Goal: Task Accomplishment & Management: Use online tool/utility

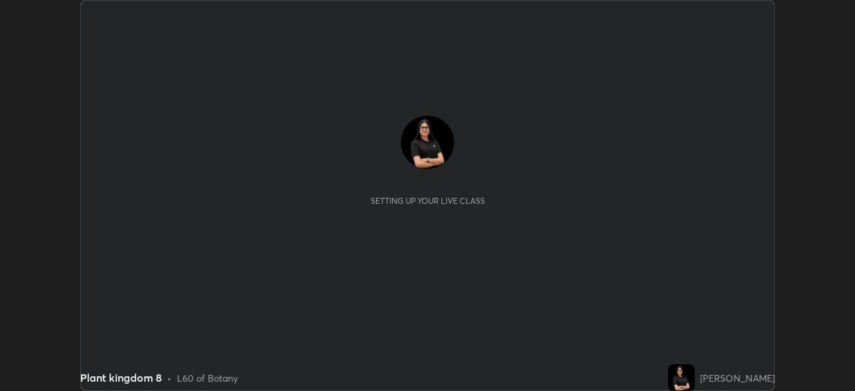
scroll to position [391, 854]
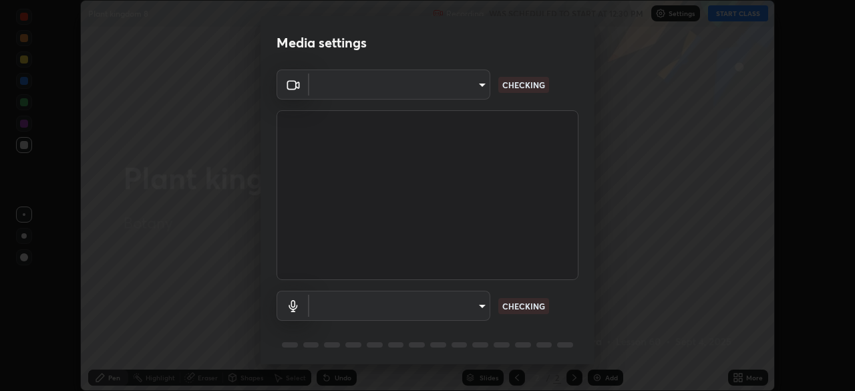
type input "05730faa116fe893cb3bfff37bc48e03cda79a540a9a2906e08a5a6a13fc8772"
click at [450, 96] on body "Erase all Plant kingdom 8 Recording WAS SCHEDULED TO START AT 12:30 PM Settings…" at bounding box center [427, 195] width 855 height 391
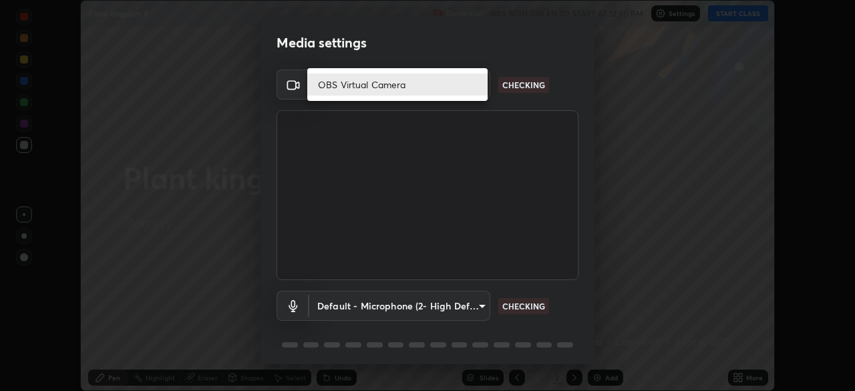
click at [420, 88] on li "OBS Virtual Camera" at bounding box center [397, 84] width 180 height 22
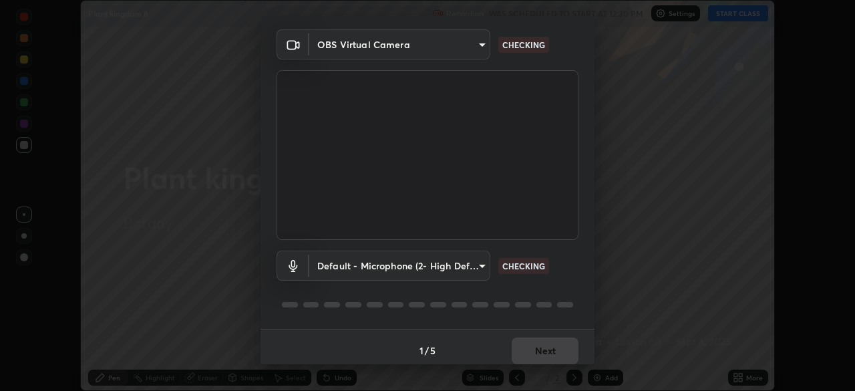
scroll to position [45, 0]
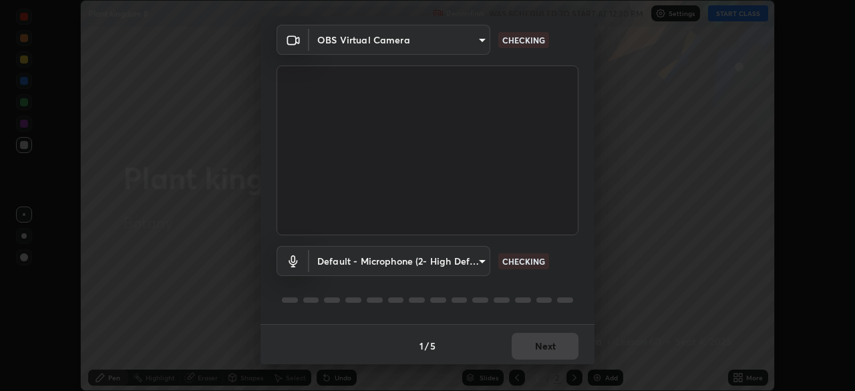
click at [400, 273] on body "Erase all Plant kingdom 8 Recording WAS SCHEDULED TO START AT 12:30 PM Settings…" at bounding box center [427, 195] width 855 height 391
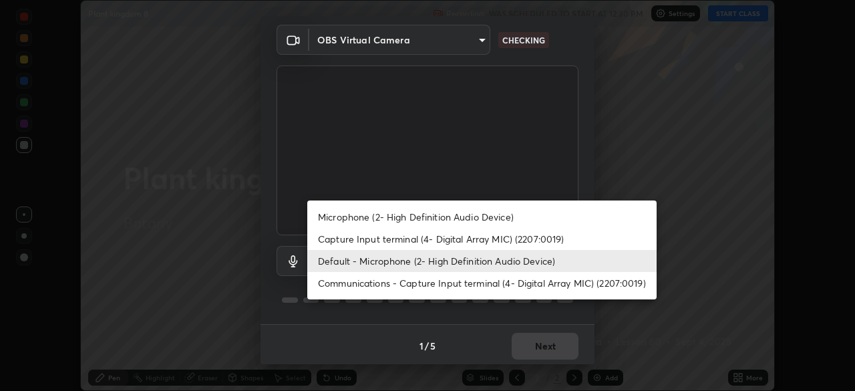
click at [394, 265] on li "Default - Microphone (2- High Definition Audio Device)" at bounding box center [481, 261] width 349 height 22
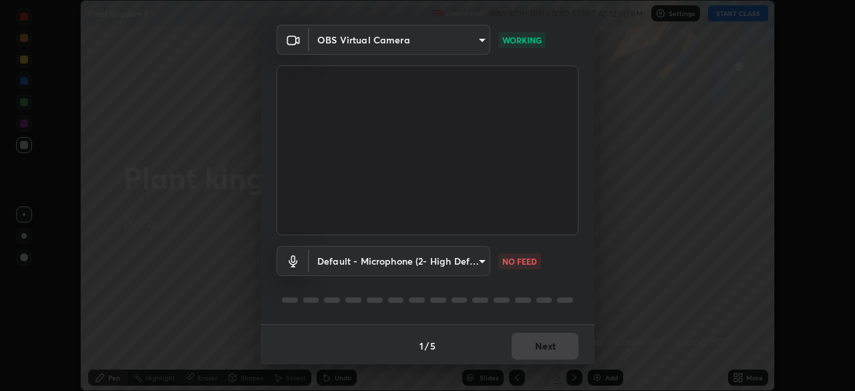
scroll to position [47, 0]
click at [480, 267] on body "Erase all Plant kingdom 8 Recording WAS SCHEDULED TO START AT 12:30 PM Settings…" at bounding box center [427, 195] width 855 height 391
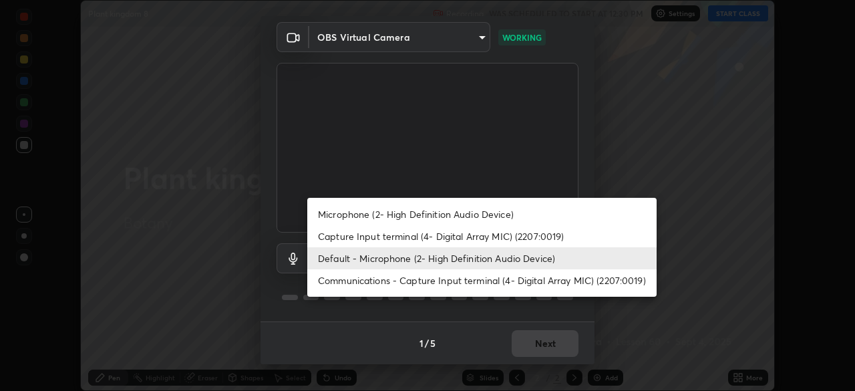
click at [491, 206] on li "Microphone (2- High Definition Audio Device)" at bounding box center [481, 214] width 349 height 22
type input "6f8f5a1267a745d66c66f0d583e94eb6ebd6a1f95b6808f0f32eb4b6e3dea08a"
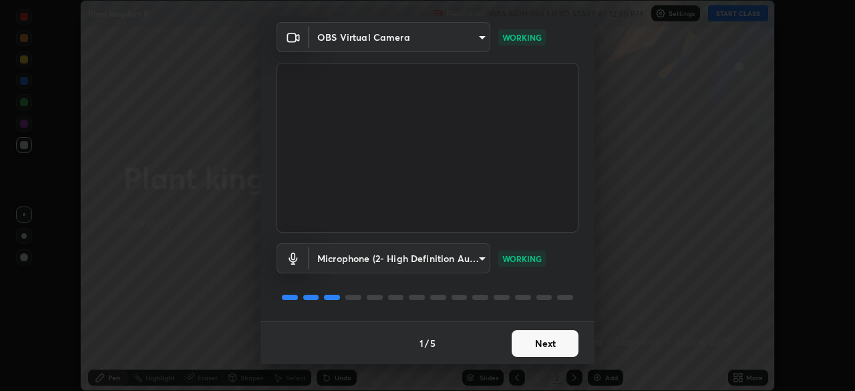
click at [559, 342] on button "Next" at bounding box center [545, 343] width 67 height 27
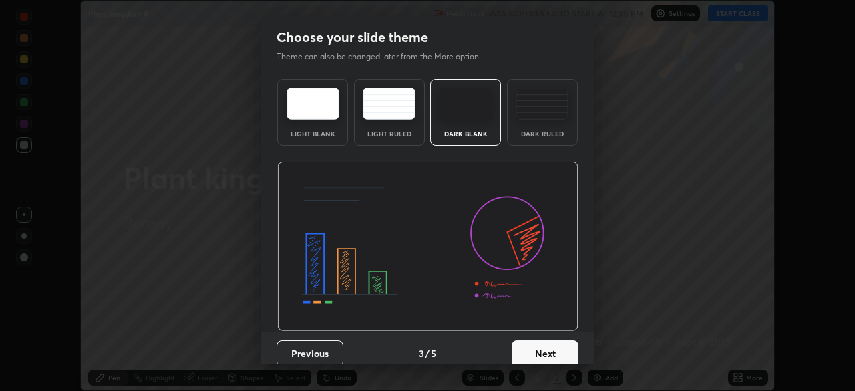
click at [568, 347] on button "Next" at bounding box center [545, 353] width 67 height 27
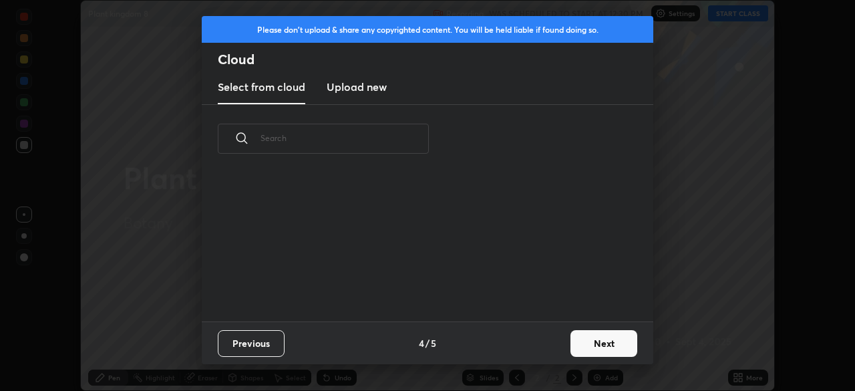
click at [601, 353] on button "Next" at bounding box center [603, 343] width 67 height 27
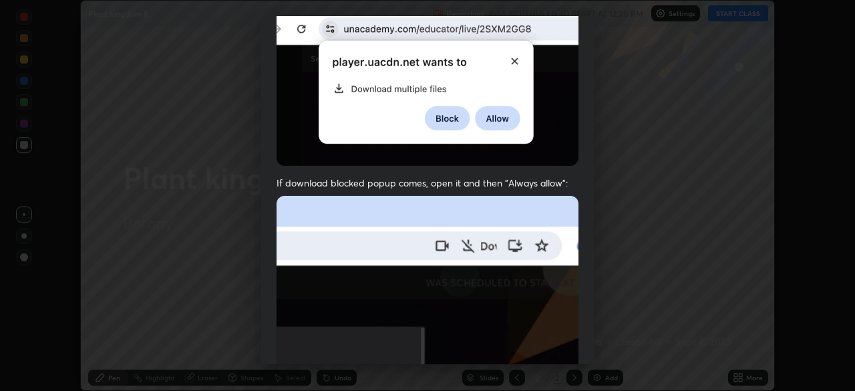
scroll to position [320, 0]
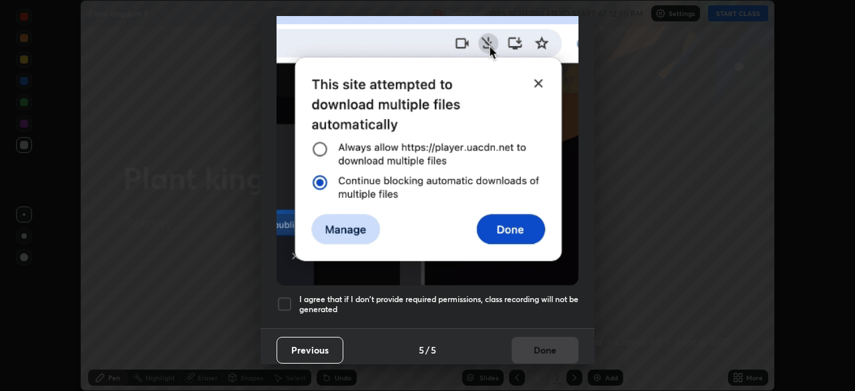
click at [321, 297] on h5 "I agree that if I don't provide required permissions, class recording will not …" at bounding box center [438, 304] width 279 height 21
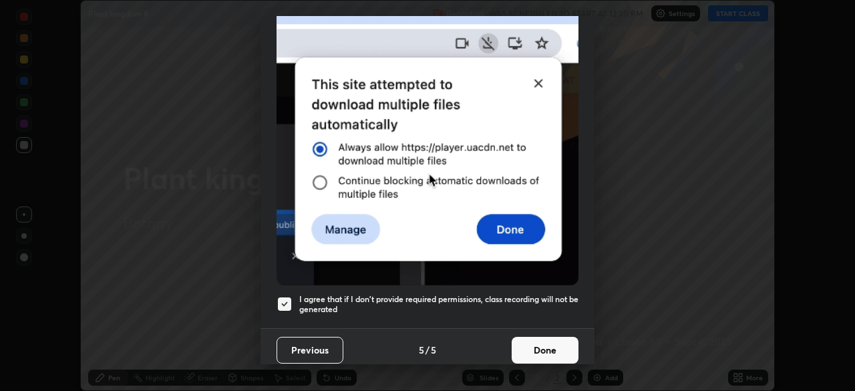
click at [542, 340] on button "Done" at bounding box center [545, 350] width 67 height 27
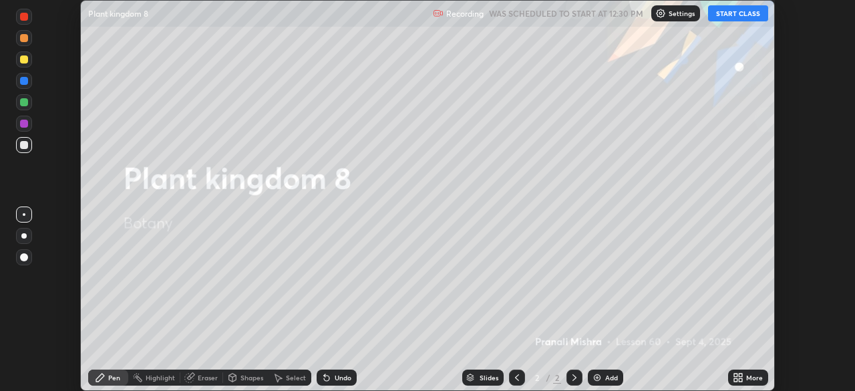
click at [737, 9] on button "START CLASS" at bounding box center [738, 13] width 60 height 16
click at [744, 378] on div "More" at bounding box center [748, 377] width 40 height 16
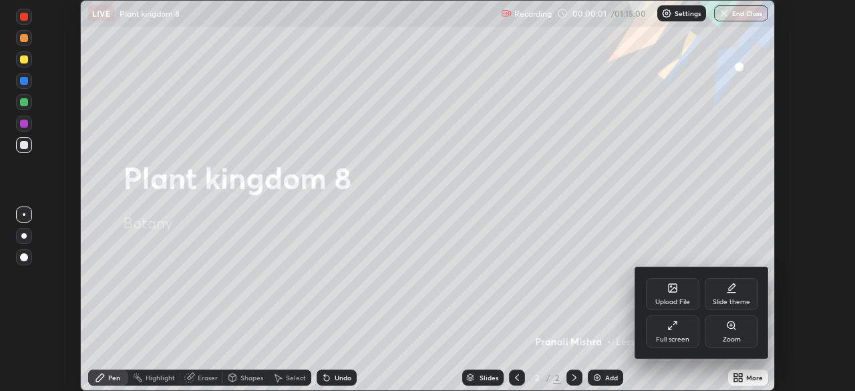
click at [670, 291] on icon at bounding box center [672, 289] width 7 height 5
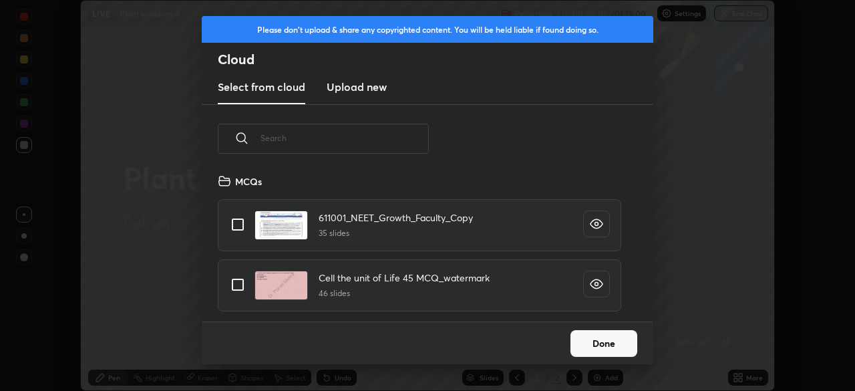
scroll to position [148, 429]
click at [383, 134] on input "text" at bounding box center [345, 138] width 168 height 57
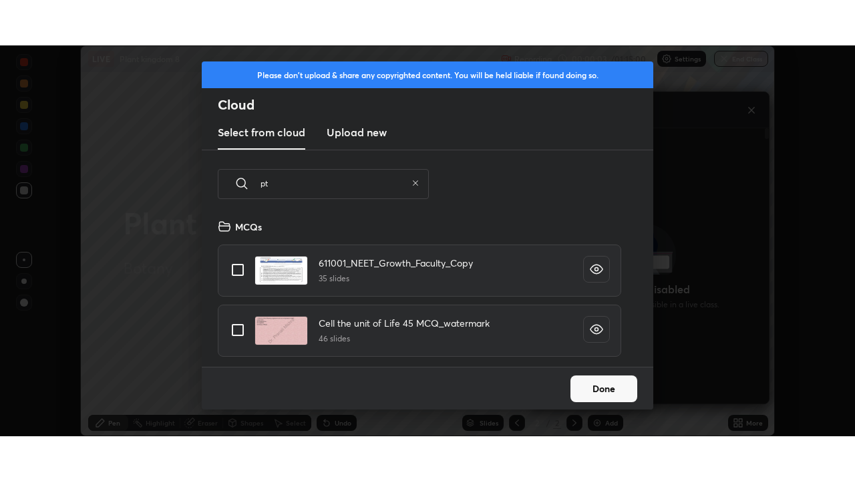
scroll to position [271, 235]
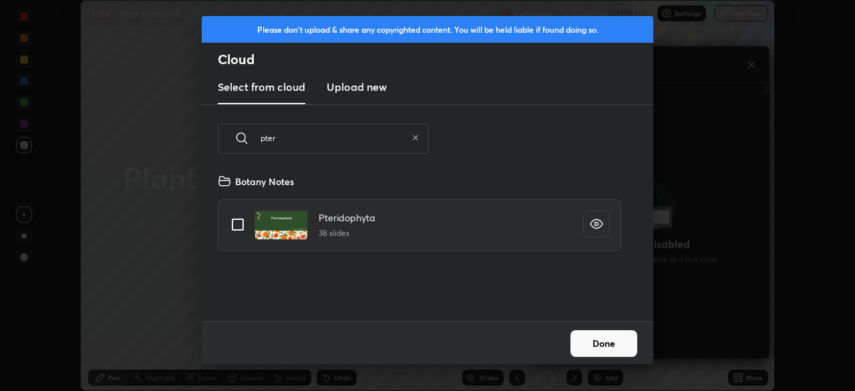
type input "pter"
click at [240, 222] on input "grid" at bounding box center [238, 224] width 28 height 28
checkbox input "true"
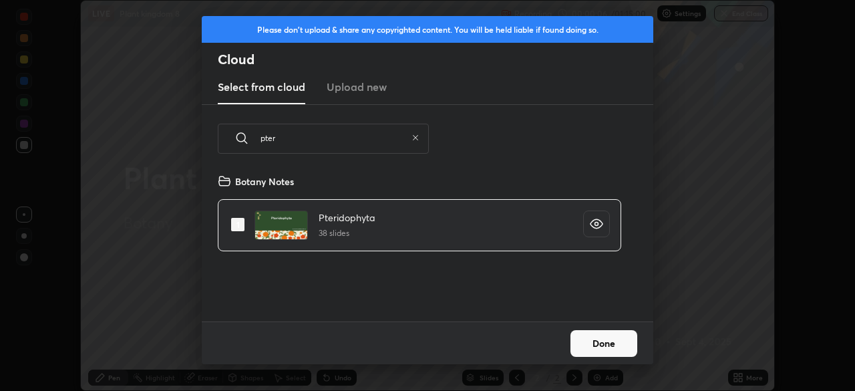
click at [623, 350] on button "Done" at bounding box center [603, 343] width 67 height 27
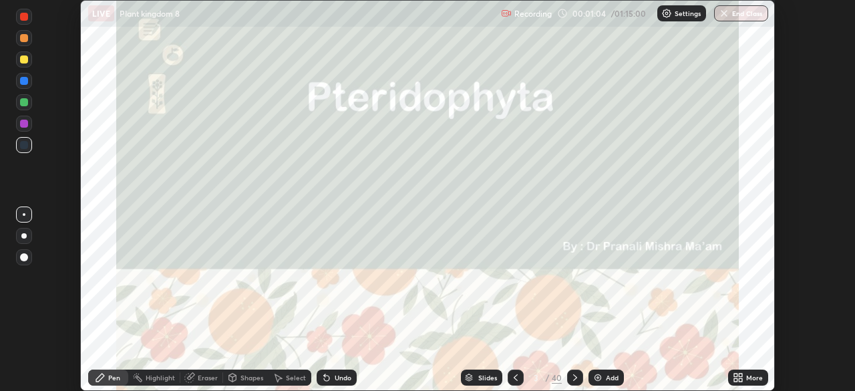
click at [29, 104] on div at bounding box center [24, 102] width 16 height 16
click at [759, 374] on div "More" at bounding box center [754, 377] width 17 height 7
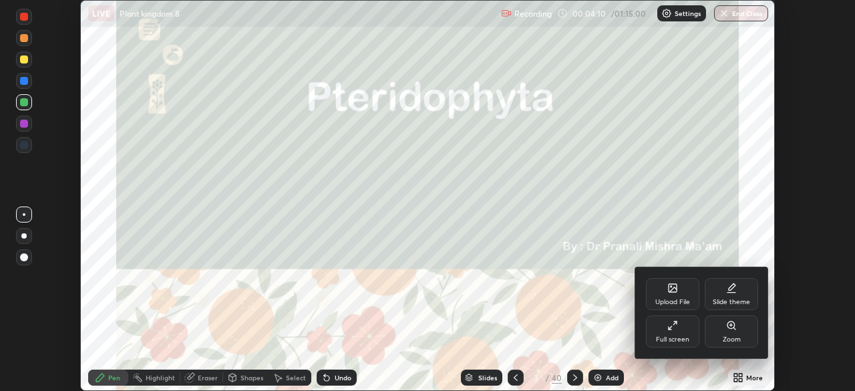
click at [670, 339] on div "Full screen" at bounding box center [672, 339] width 33 height 7
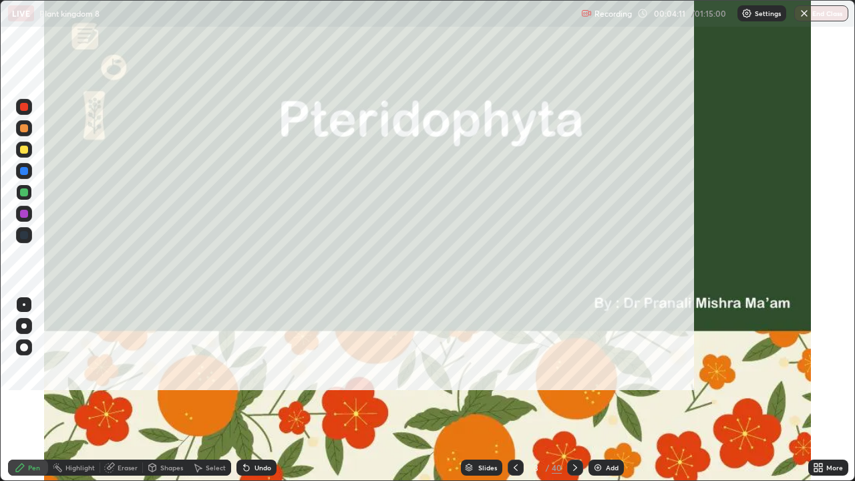
scroll to position [481, 855]
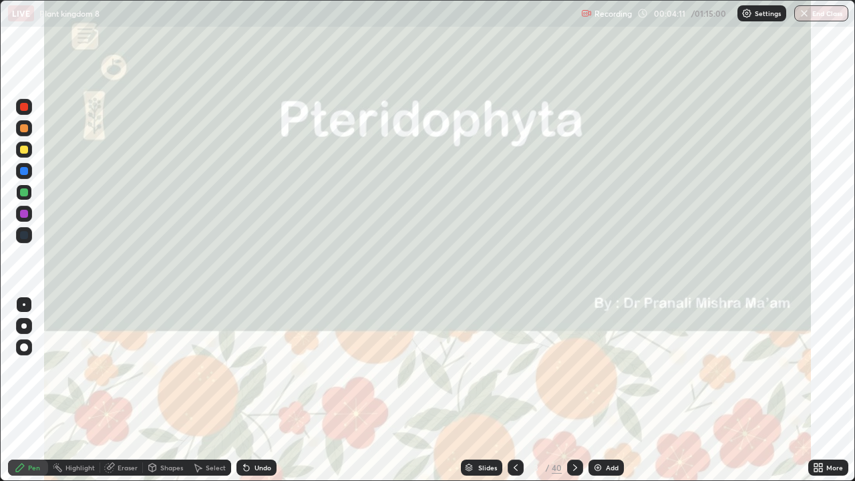
click at [617, 390] on div "Add" at bounding box center [612, 467] width 13 height 7
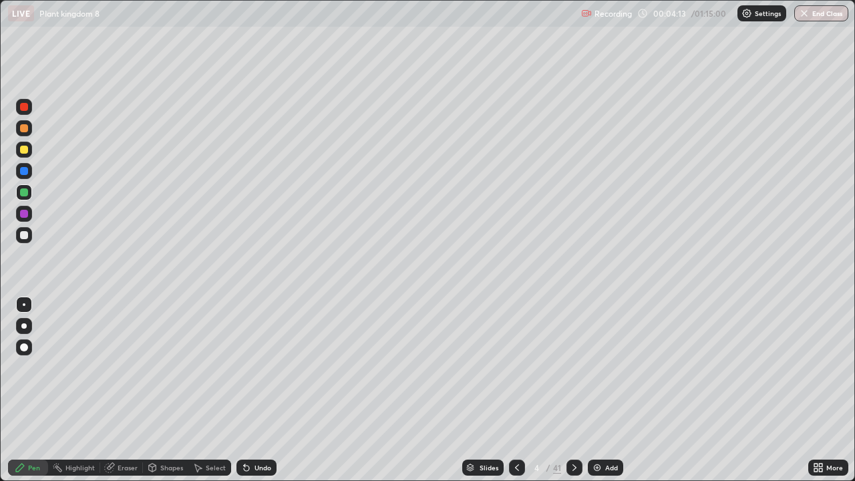
click at [23, 328] on div at bounding box center [23, 325] width 5 height 5
click at [611, 390] on div "Add" at bounding box center [605, 468] width 35 height 16
click at [573, 390] on icon at bounding box center [574, 467] width 11 height 11
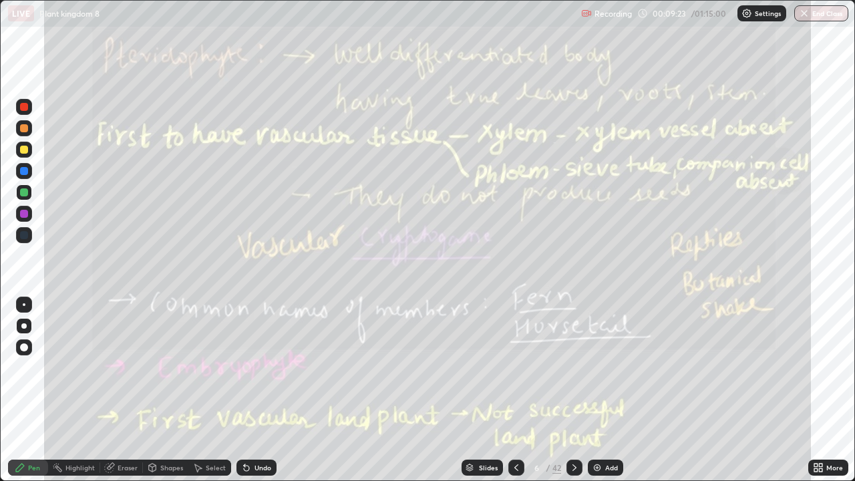
click at [552, 390] on div "42" at bounding box center [556, 468] width 9 height 12
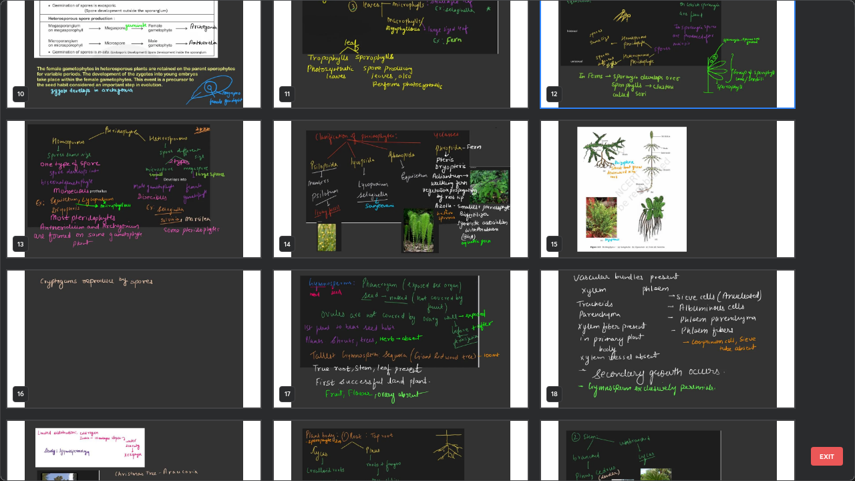
scroll to position [487, 0]
click at [500, 246] on img "grid" at bounding box center [400, 189] width 253 height 137
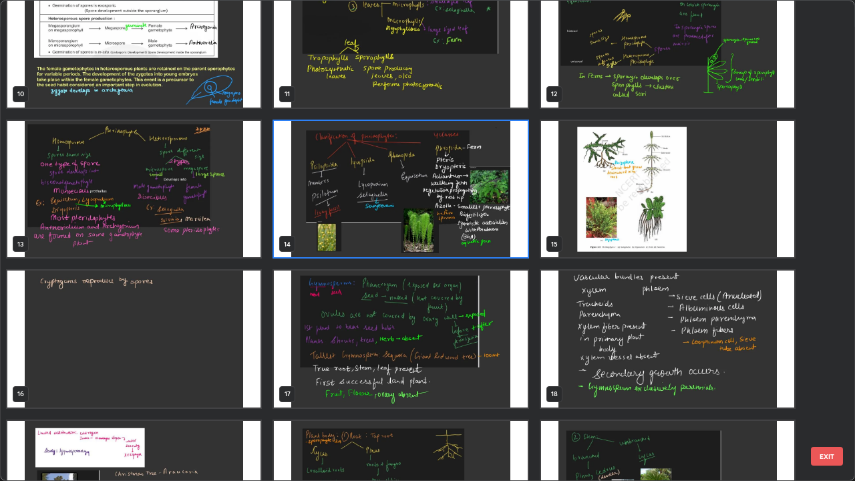
click at [500, 246] on img "grid" at bounding box center [400, 189] width 253 height 137
click at [500, 242] on img "grid" at bounding box center [400, 189] width 253 height 137
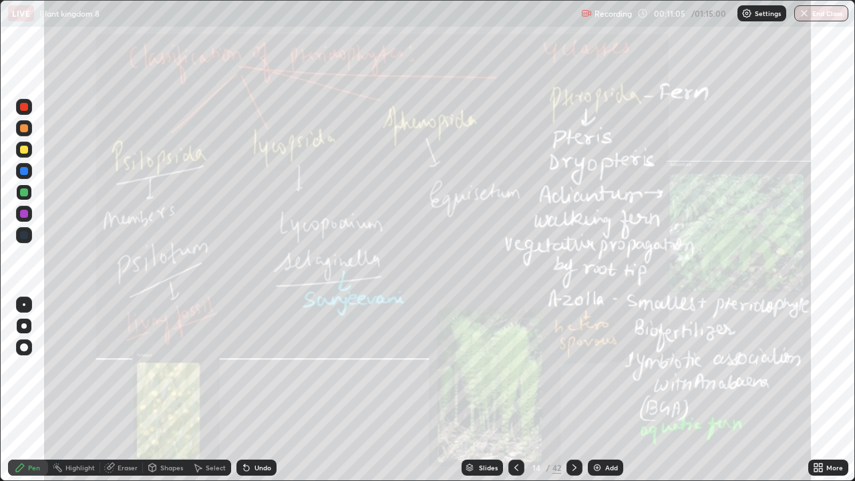
click at [610, 390] on div "Add" at bounding box center [611, 467] width 13 height 7
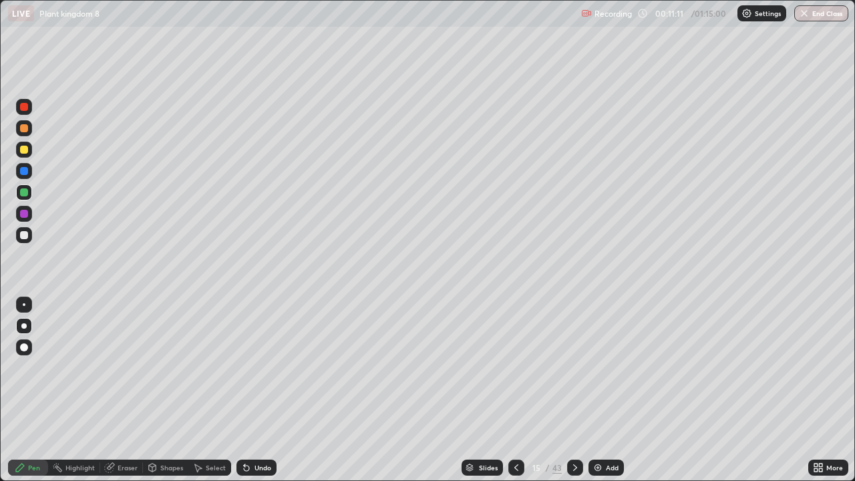
click at [515, 390] on icon at bounding box center [516, 467] width 11 height 11
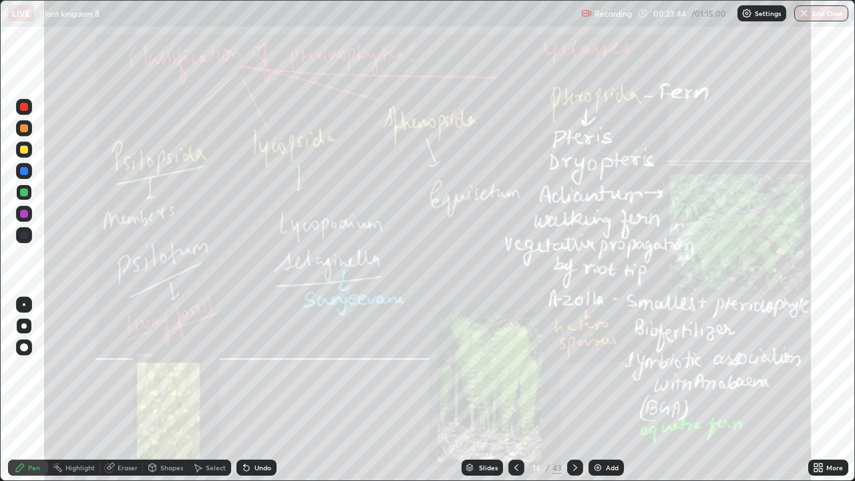
click at [557, 390] on div "43" at bounding box center [556, 468] width 9 height 12
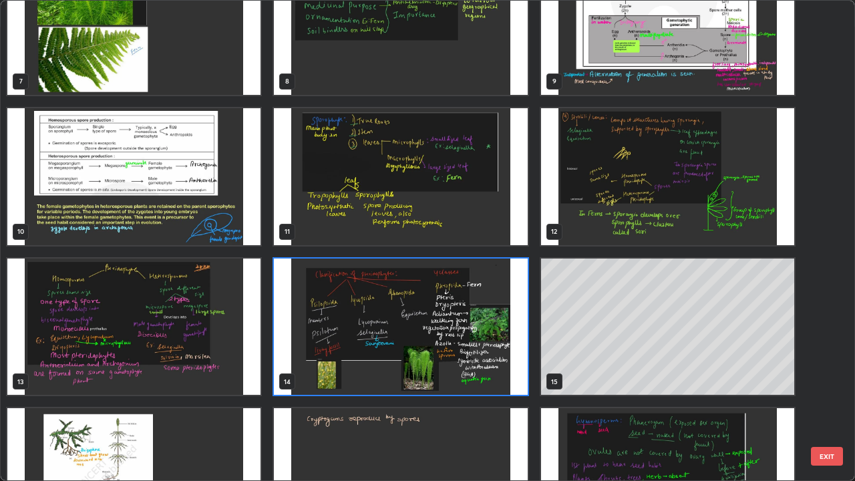
scroll to position [349, 0]
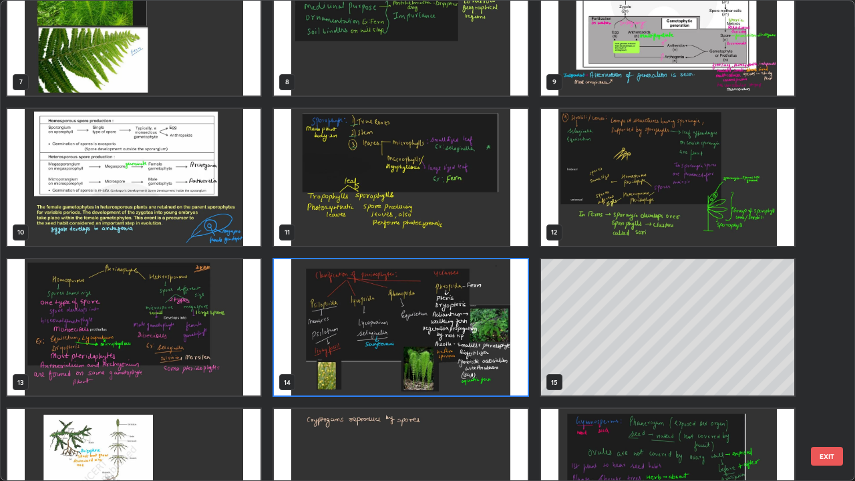
click at [224, 349] on img "grid" at bounding box center [133, 327] width 253 height 137
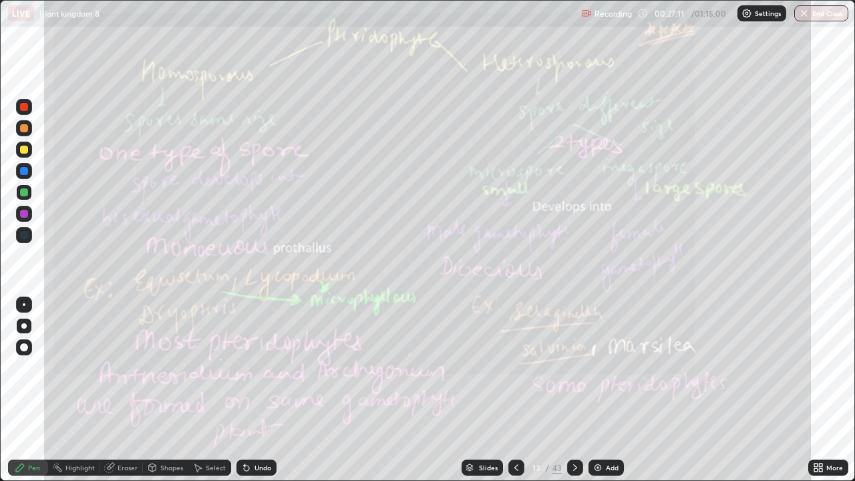
click at [120, 390] on div "Eraser" at bounding box center [121, 468] width 43 height 16
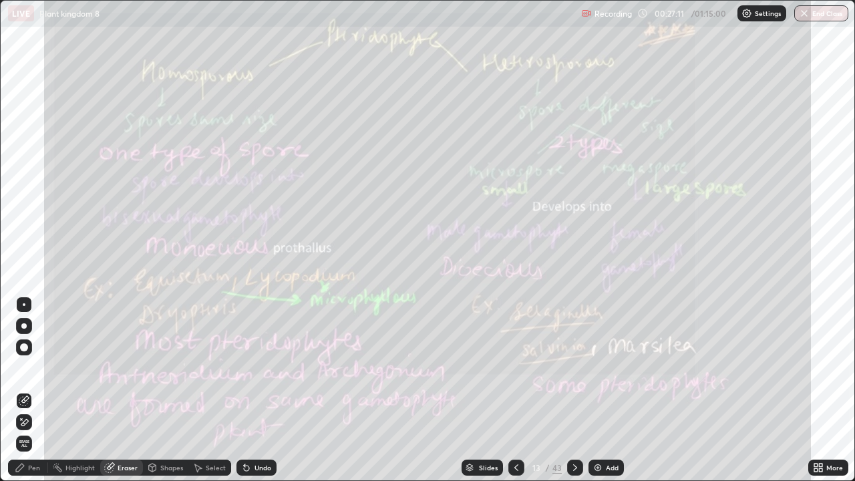
click at [24, 390] on span "Erase all" at bounding box center [24, 444] width 15 height 8
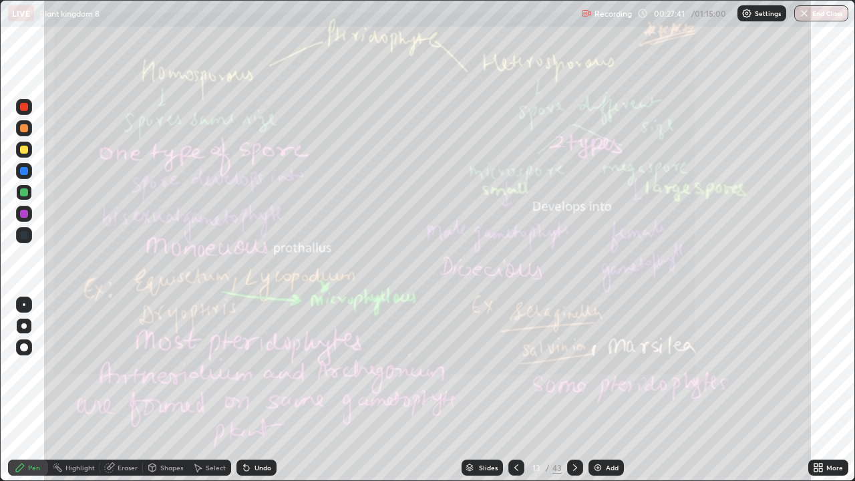
click at [132, 390] on div "Eraser" at bounding box center [128, 467] width 20 height 7
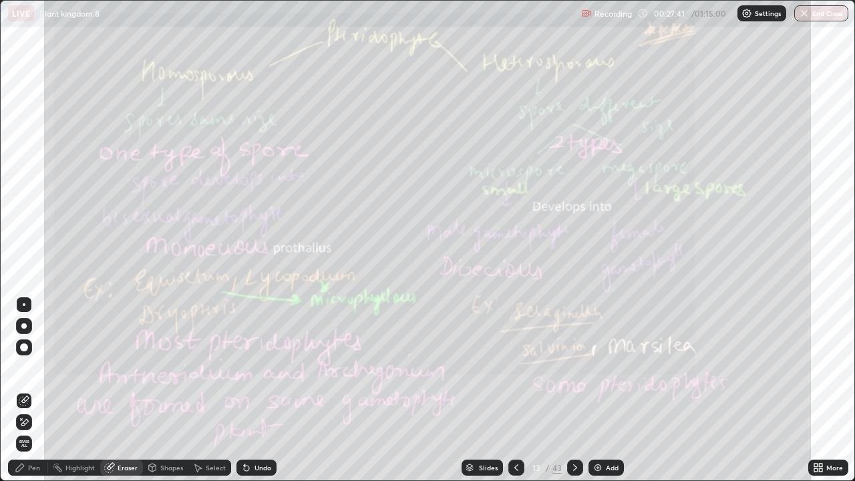
click at [26, 390] on span "Erase all" at bounding box center [24, 444] width 15 height 8
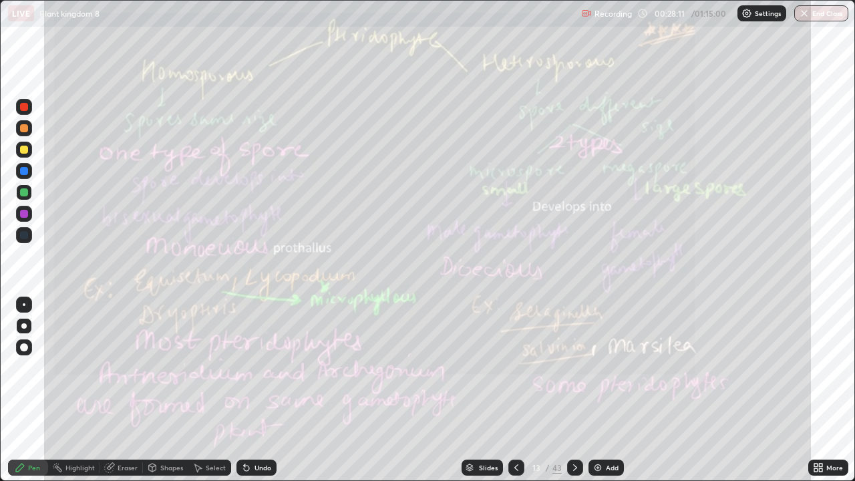
click at [134, 390] on div "Eraser" at bounding box center [128, 467] width 20 height 7
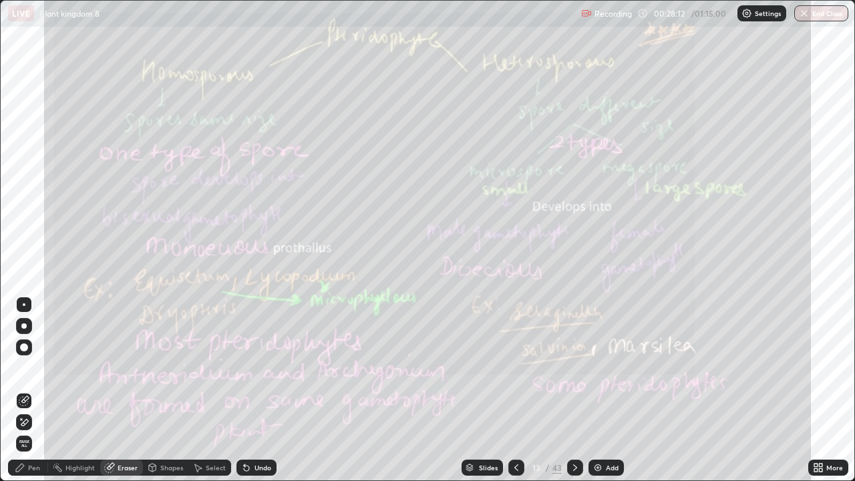
click at [29, 390] on span "Erase all" at bounding box center [24, 444] width 15 height 8
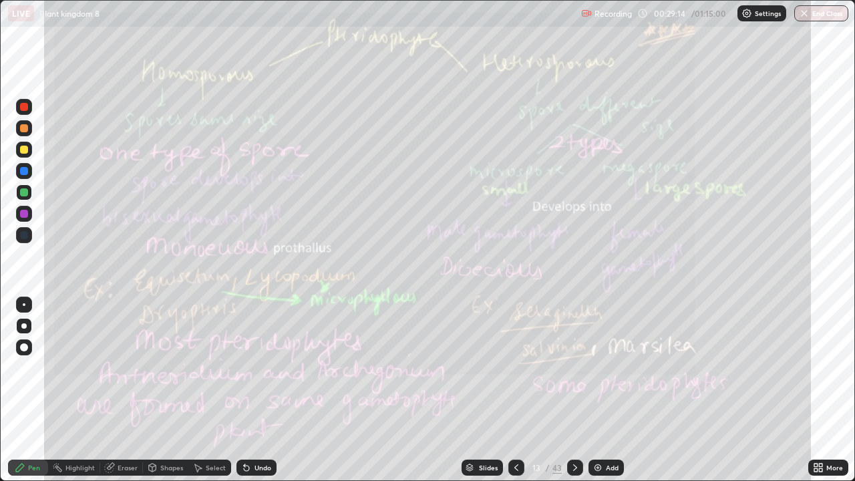
click at [135, 390] on div "Eraser" at bounding box center [128, 467] width 20 height 7
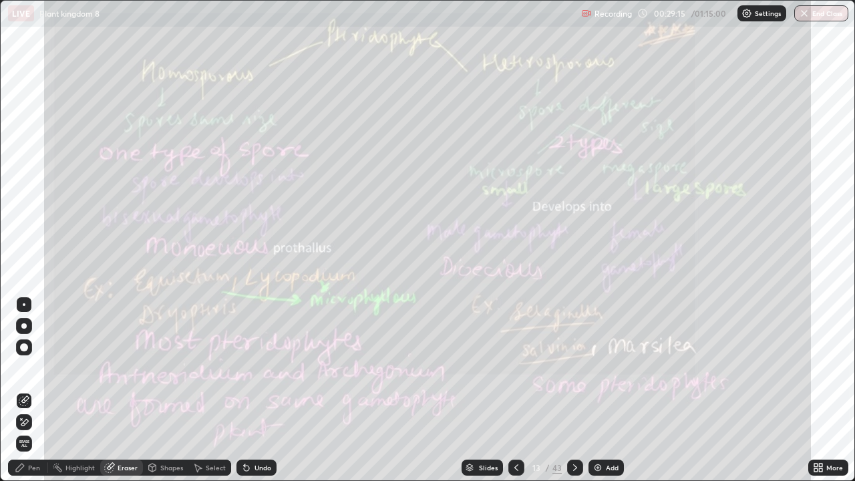
click at [24, 390] on span "Erase all" at bounding box center [24, 444] width 15 height 8
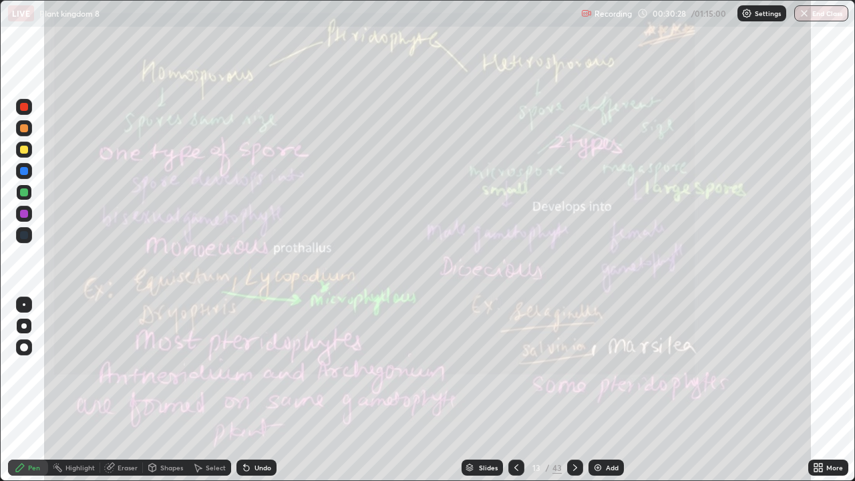
click at [552, 390] on div "43" at bounding box center [556, 468] width 9 height 12
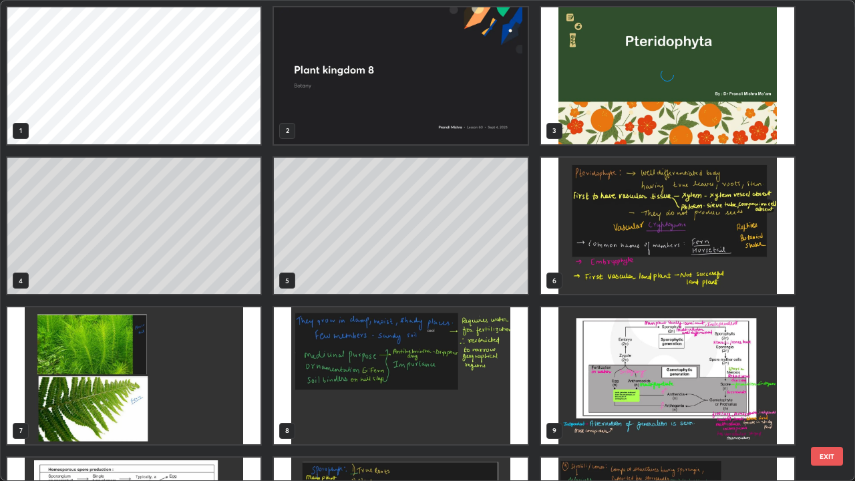
scroll to position [476, 847]
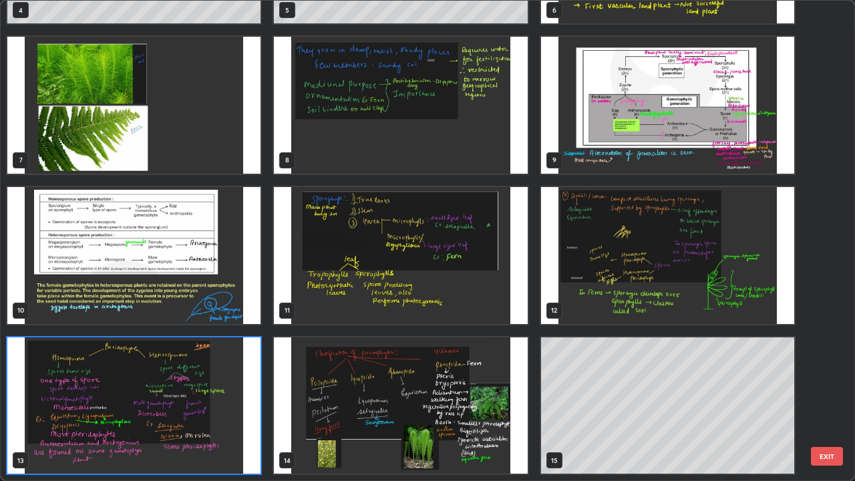
click at [243, 287] on img "grid" at bounding box center [133, 255] width 253 height 137
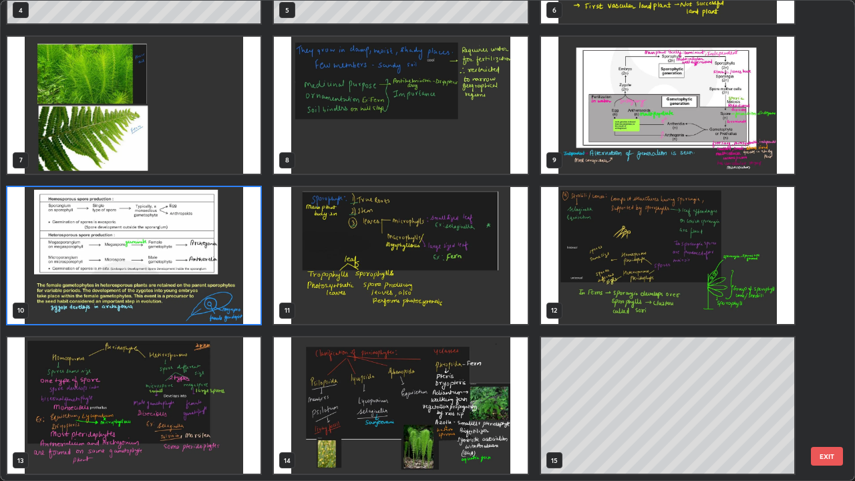
click at [243, 287] on img "grid" at bounding box center [133, 255] width 253 height 137
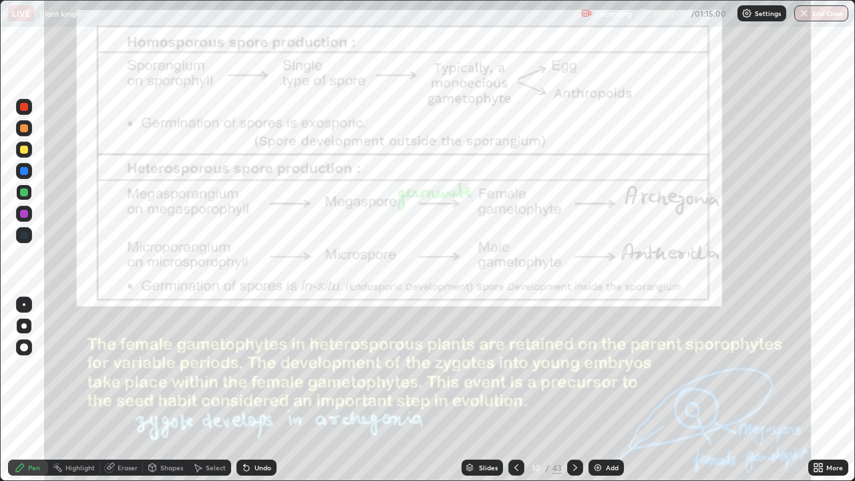
click at [573, 390] on icon at bounding box center [575, 467] width 11 height 11
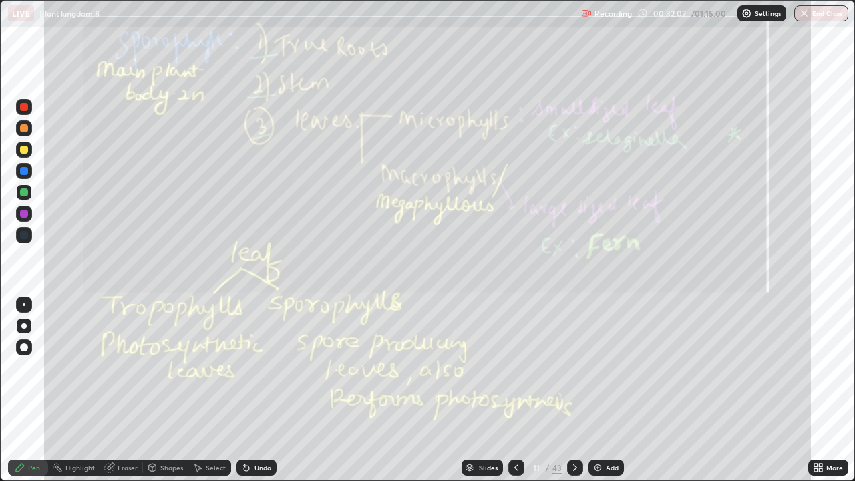
click at [573, 390] on icon at bounding box center [575, 467] width 11 height 11
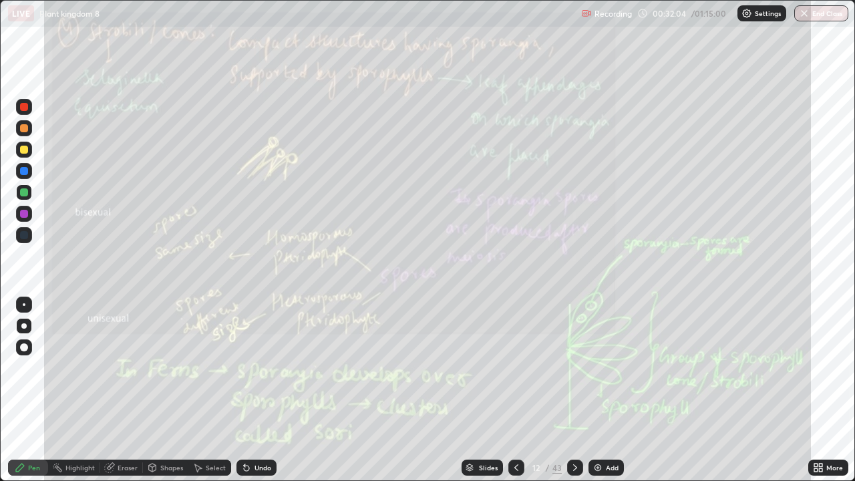
click at [515, 390] on icon at bounding box center [516, 467] width 11 height 11
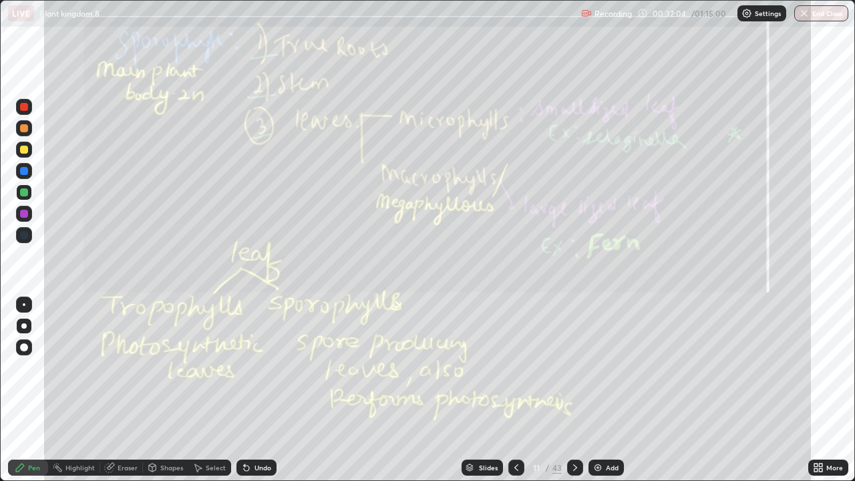
click at [571, 390] on icon at bounding box center [575, 467] width 11 height 11
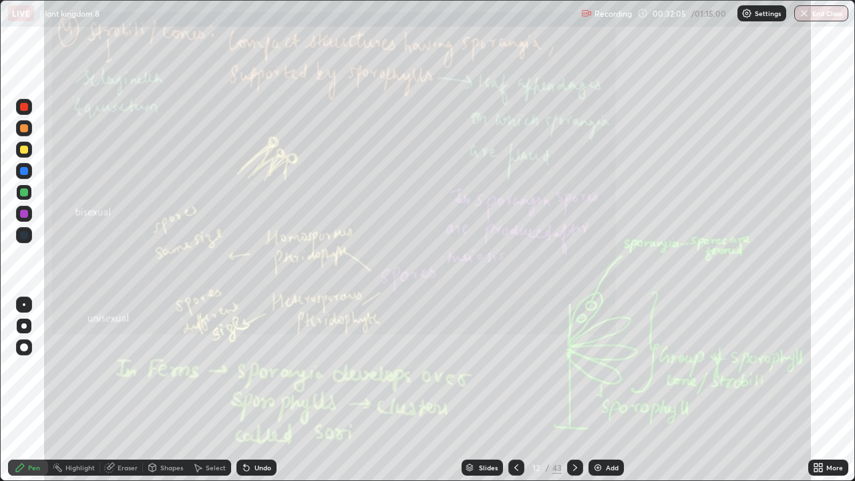
click at [574, 390] on icon at bounding box center [575, 467] width 11 height 11
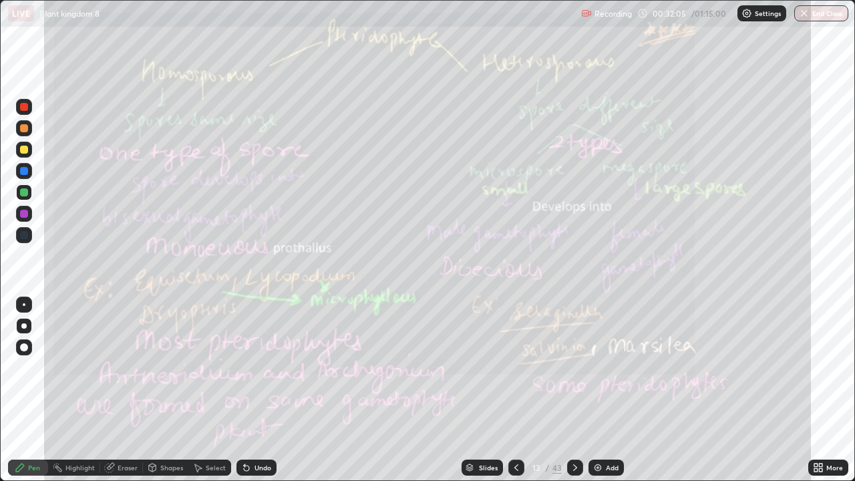
click at [574, 390] on icon at bounding box center [575, 467] width 11 height 11
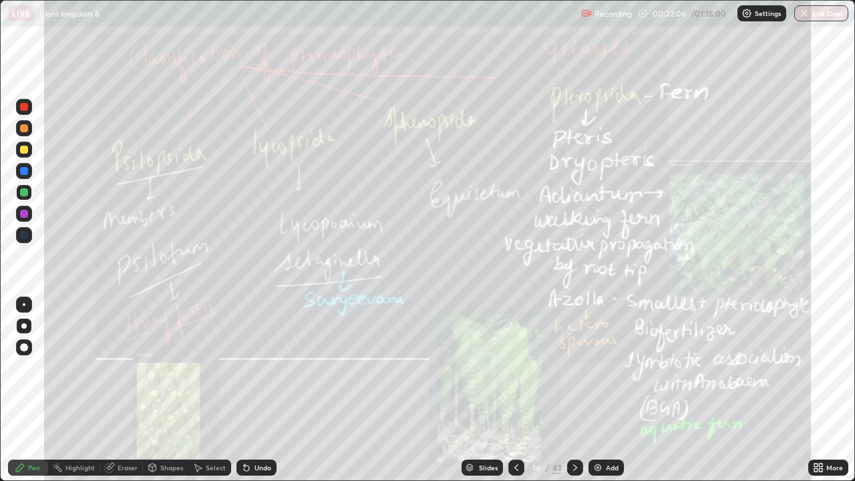
click at [508, 390] on div at bounding box center [516, 468] width 16 height 16
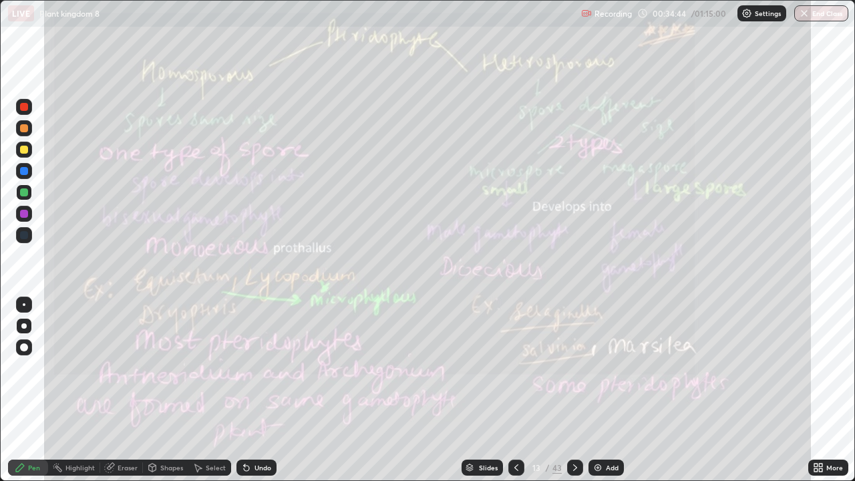
click at [514, 390] on icon at bounding box center [516, 467] width 11 height 11
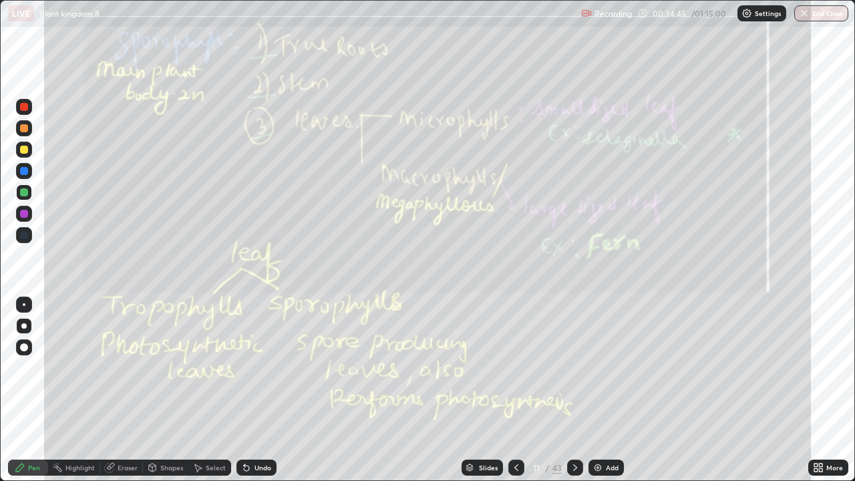
click at [520, 390] on div at bounding box center [516, 468] width 16 height 16
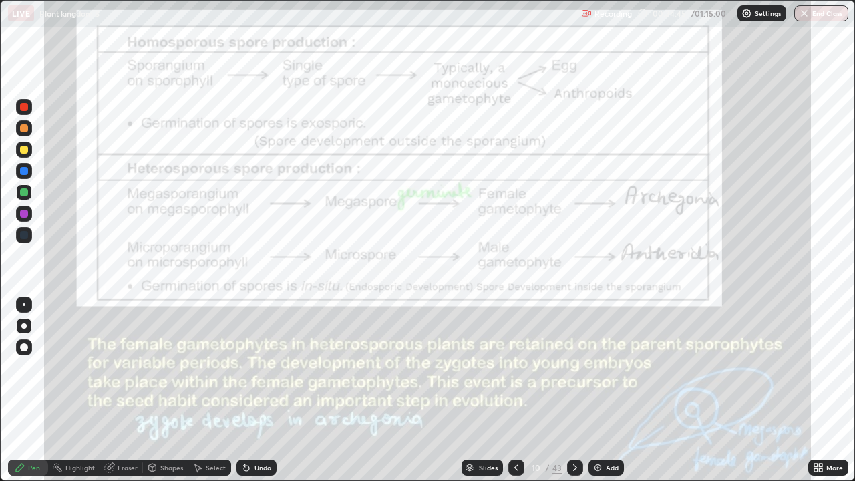
click at [520, 390] on div at bounding box center [516, 468] width 16 height 16
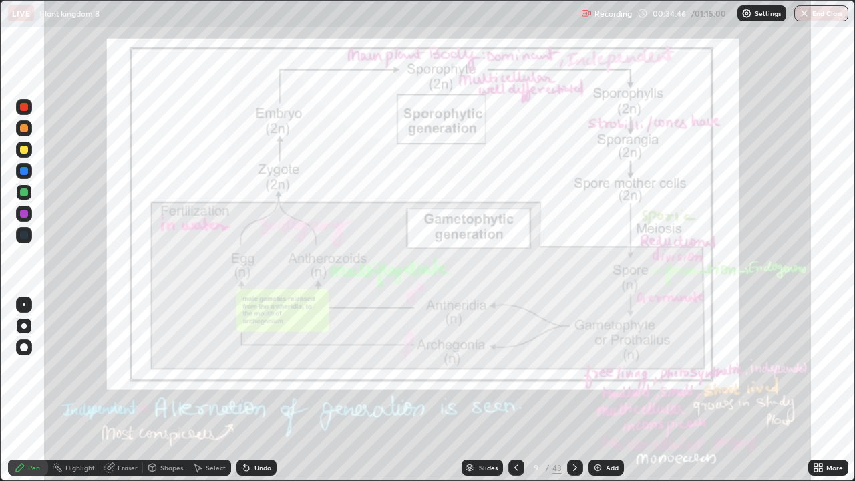
click at [574, 390] on icon at bounding box center [575, 467] width 11 height 11
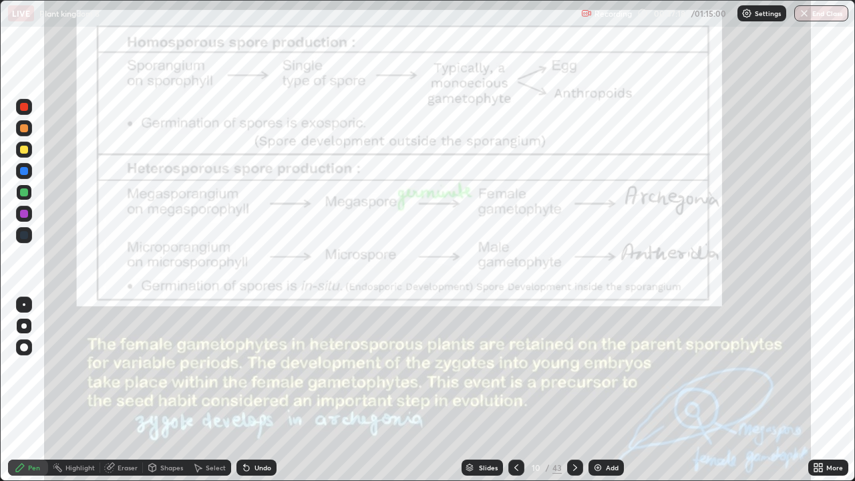
click at [554, 390] on div "43" at bounding box center [556, 468] width 9 height 12
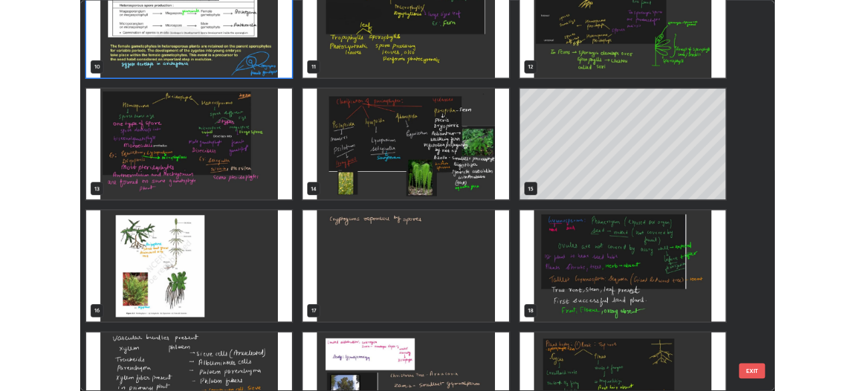
scroll to position [500, 0]
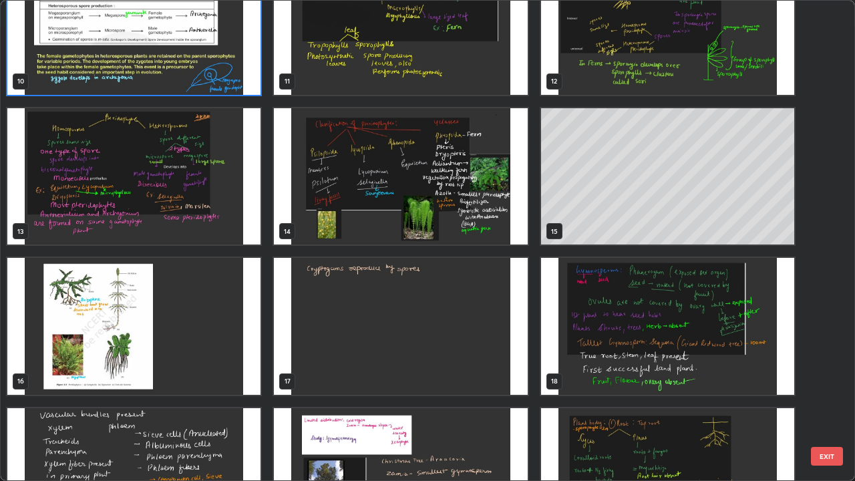
click at [158, 216] on img "grid" at bounding box center [133, 176] width 253 height 137
click at [153, 220] on img "grid" at bounding box center [133, 176] width 253 height 137
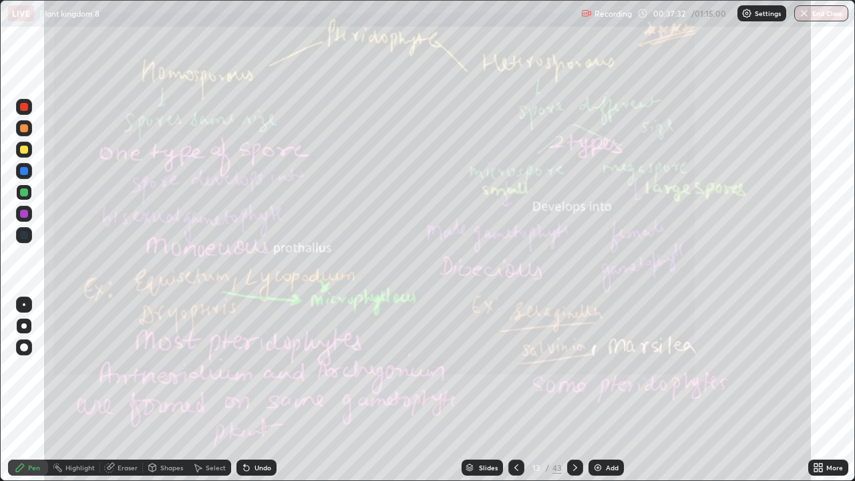
click at [141, 218] on img "grid" at bounding box center [133, 176] width 253 height 137
click at [619, 390] on div "Add" at bounding box center [606, 468] width 35 height 16
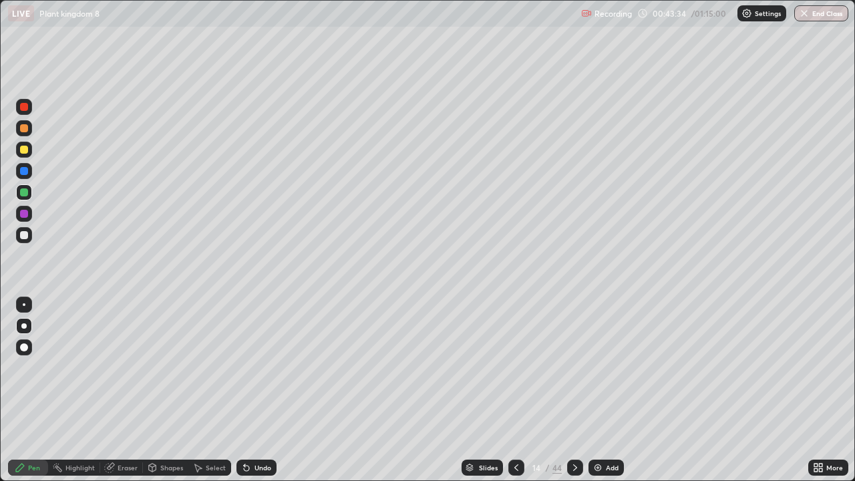
click at [609, 390] on div "Add" at bounding box center [612, 467] width 13 height 7
click at [25, 150] on div at bounding box center [24, 150] width 8 height 8
click at [25, 128] on div at bounding box center [24, 128] width 8 height 8
click at [612, 390] on div "Add" at bounding box center [612, 467] width 13 height 7
click at [23, 152] on div at bounding box center [24, 150] width 8 height 8
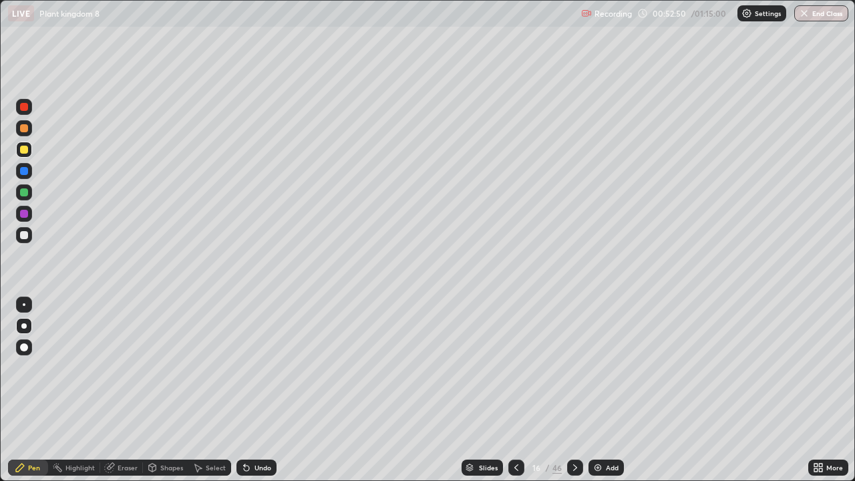
click at [31, 195] on div at bounding box center [24, 192] width 16 height 16
click at [269, 390] on div "Undo" at bounding box center [263, 467] width 17 height 7
click at [265, 390] on div "Undo" at bounding box center [256, 468] width 40 height 16
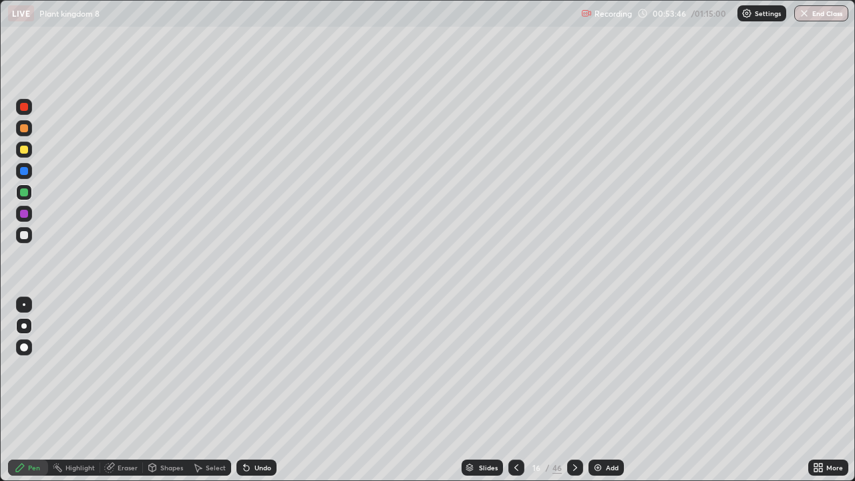
click at [271, 390] on div "Undo" at bounding box center [256, 468] width 40 height 16
click at [261, 390] on div "Undo" at bounding box center [263, 467] width 17 height 7
click at [843, 390] on div "More" at bounding box center [828, 468] width 40 height 16
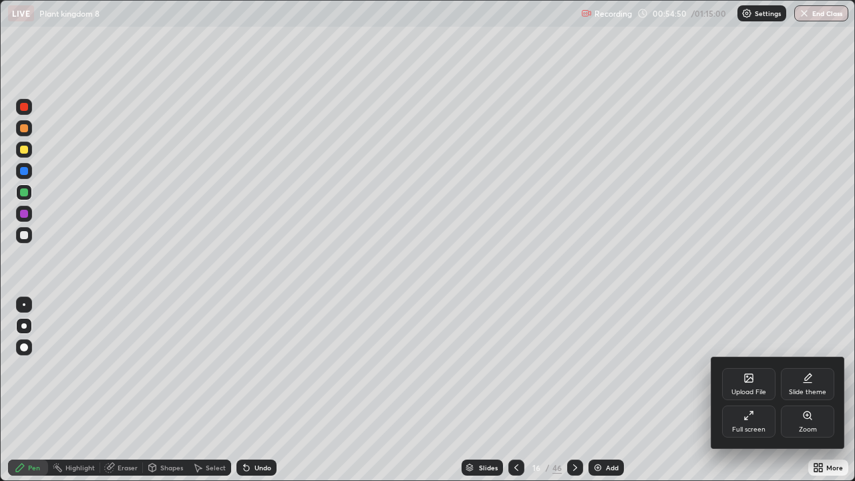
click at [754, 390] on div "Full screen" at bounding box center [748, 421] width 53 height 32
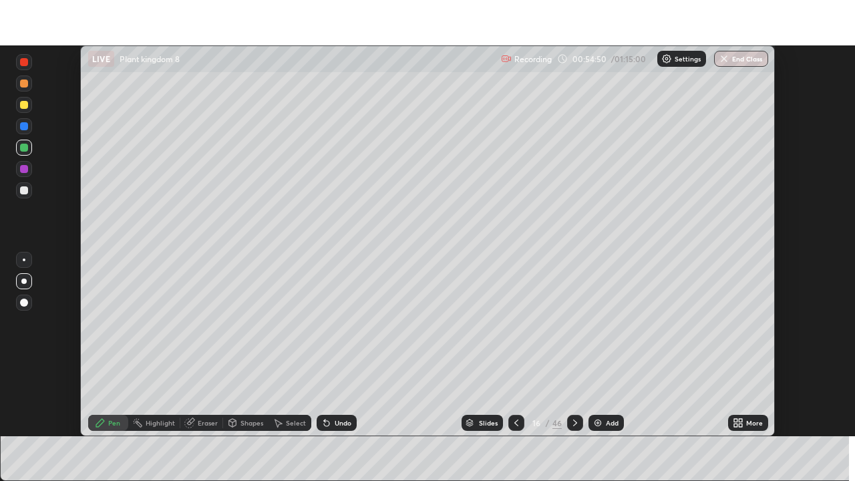
scroll to position [66411, 65947]
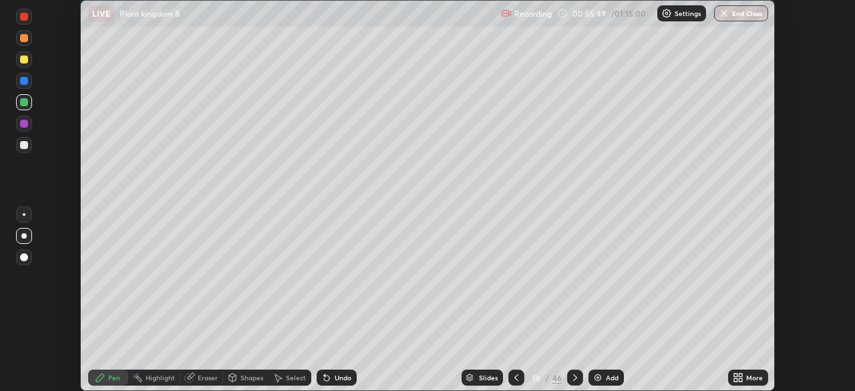
click at [344, 375] on div "Undo" at bounding box center [343, 377] width 17 height 7
click at [340, 371] on div "Undo" at bounding box center [337, 377] width 40 height 16
click at [191, 381] on icon at bounding box center [189, 377] width 9 height 9
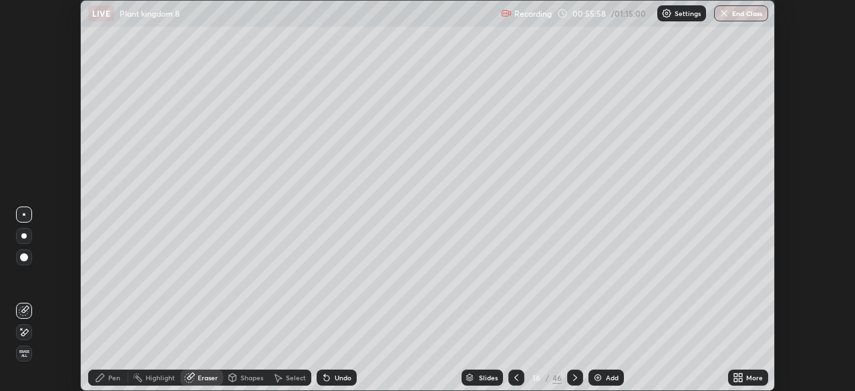
click at [103, 385] on div "Pen" at bounding box center [108, 377] width 40 height 16
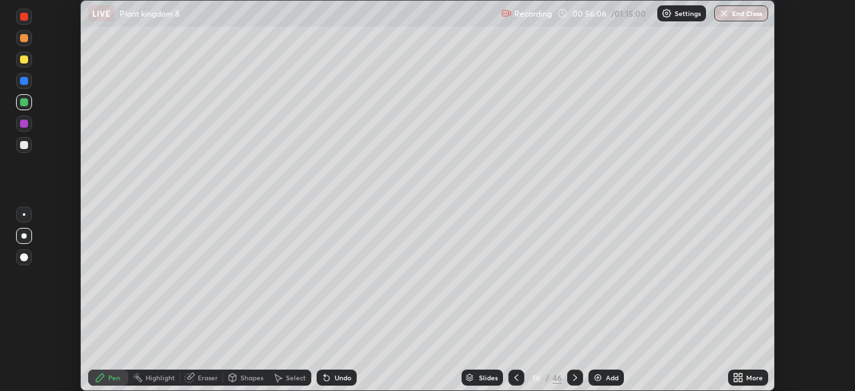
click at [606, 375] on div "Add" at bounding box center [612, 377] width 13 height 7
click at [750, 370] on div "More" at bounding box center [748, 377] width 40 height 16
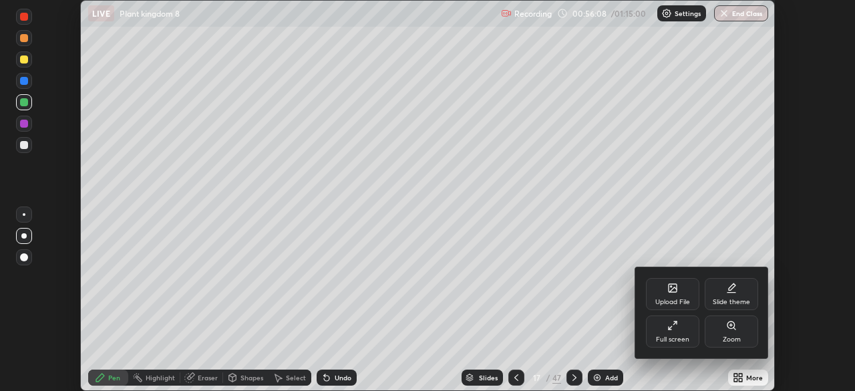
click at [681, 342] on div "Full screen" at bounding box center [672, 339] width 33 height 7
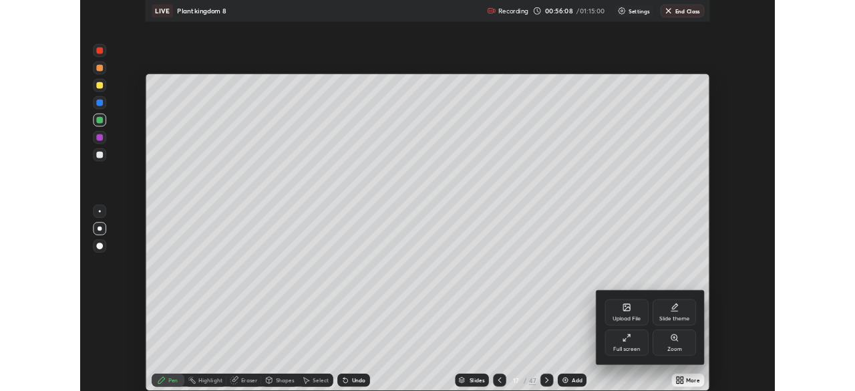
scroll to position [481, 855]
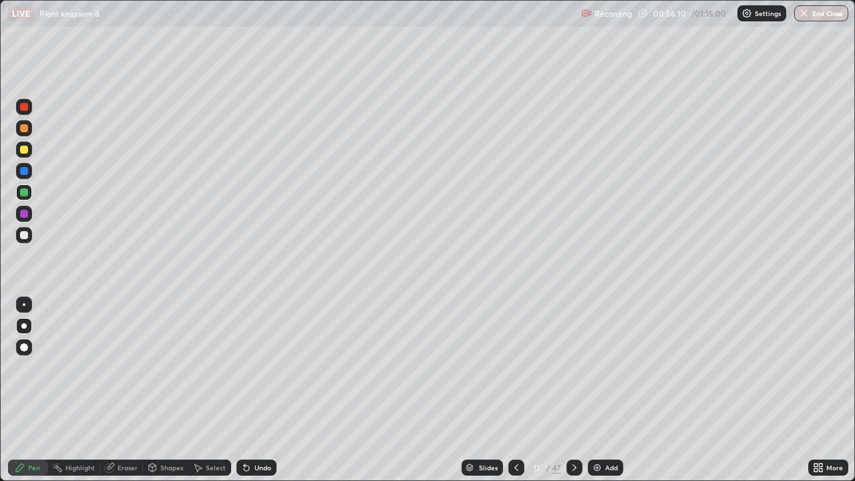
click at [25, 150] on div at bounding box center [24, 150] width 8 height 8
click at [614, 390] on div "Add" at bounding box center [611, 467] width 13 height 7
click at [28, 240] on div at bounding box center [24, 235] width 16 height 16
click at [510, 390] on div at bounding box center [516, 468] width 16 height 16
click at [514, 390] on icon at bounding box center [516, 467] width 11 height 11
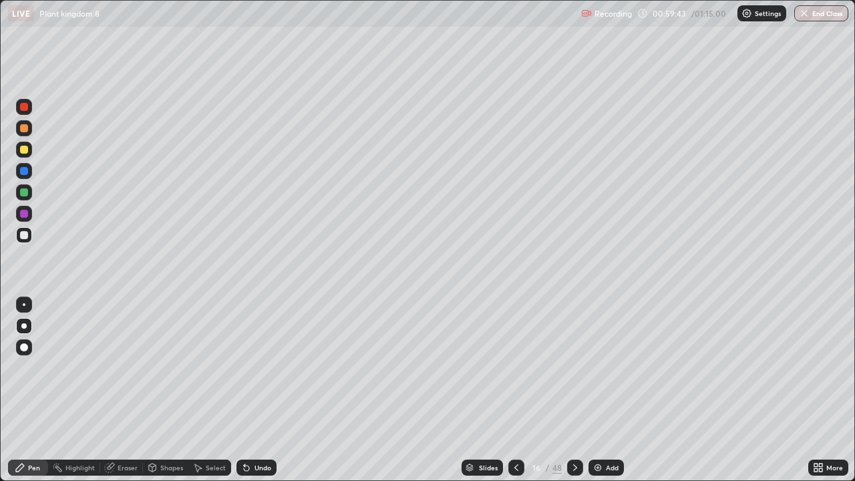
click at [514, 390] on icon at bounding box center [516, 467] width 11 height 11
click at [515, 390] on icon at bounding box center [516, 467] width 11 height 11
click at [573, 390] on icon at bounding box center [575, 467] width 11 height 11
click at [572, 390] on icon at bounding box center [575, 467] width 11 height 11
click at [256, 390] on div "Undo" at bounding box center [263, 467] width 17 height 7
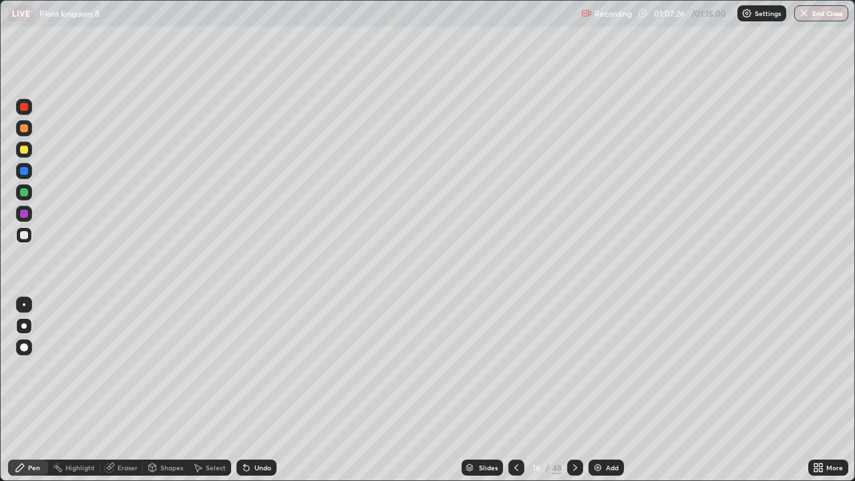
click at [573, 390] on icon at bounding box center [575, 467] width 11 height 11
click at [266, 390] on div "Undo" at bounding box center [263, 467] width 17 height 7
click at [263, 390] on div "Undo" at bounding box center [263, 467] width 17 height 7
click at [576, 390] on div at bounding box center [575, 468] width 16 height 16
click at [573, 390] on icon at bounding box center [575, 467] width 11 height 11
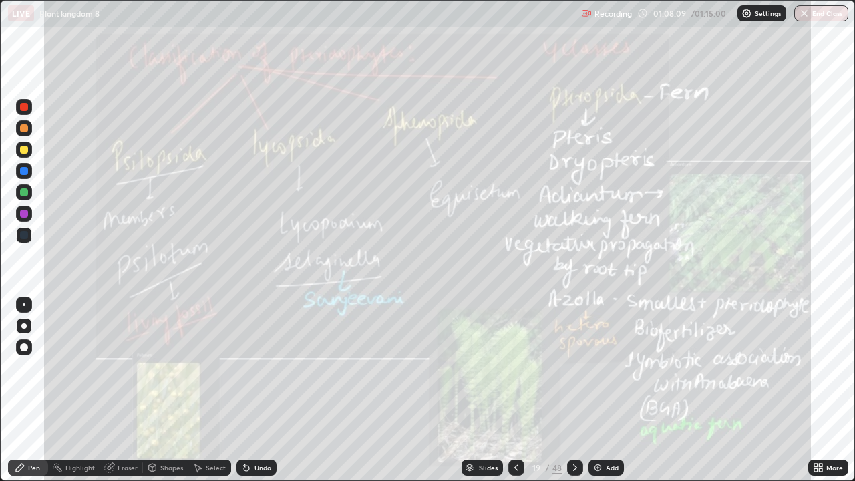
click at [515, 390] on icon at bounding box center [516, 467] width 11 height 11
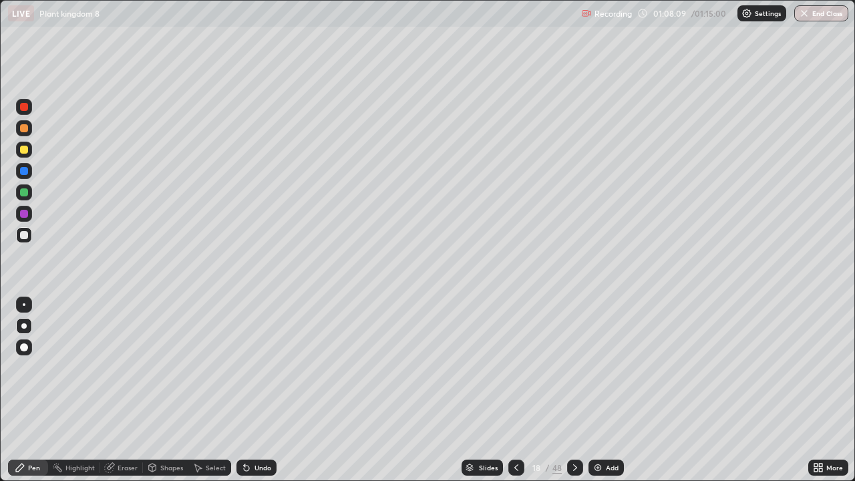
click at [513, 390] on div at bounding box center [516, 468] width 16 height 16
click at [573, 390] on icon at bounding box center [575, 467] width 11 height 11
click at [516, 390] on icon at bounding box center [516, 467] width 11 height 11
click at [573, 390] on icon at bounding box center [575, 467] width 11 height 11
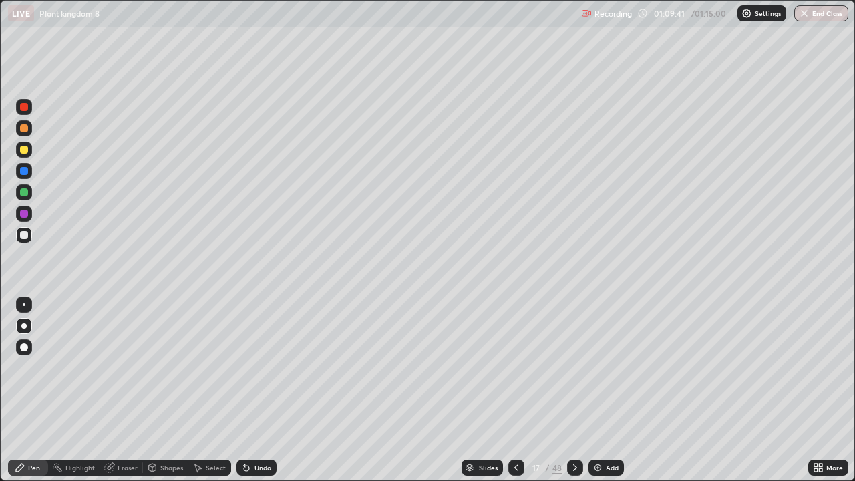
click at [572, 390] on icon at bounding box center [575, 467] width 11 height 11
click at [515, 390] on icon at bounding box center [516, 467] width 11 height 11
click at [514, 390] on icon at bounding box center [516, 467] width 11 height 11
click at [573, 390] on icon at bounding box center [575, 467] width 11 height 11
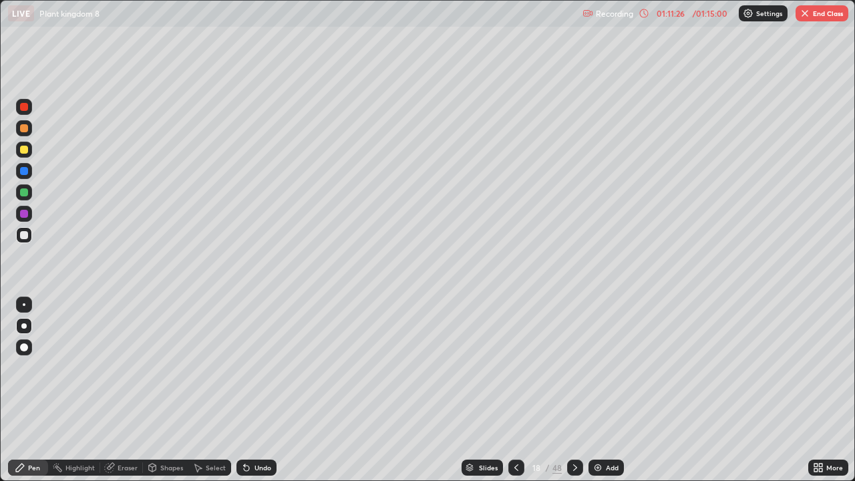
click at [572, 390] on icon at bounding box center [575, 467] width 11 height 11
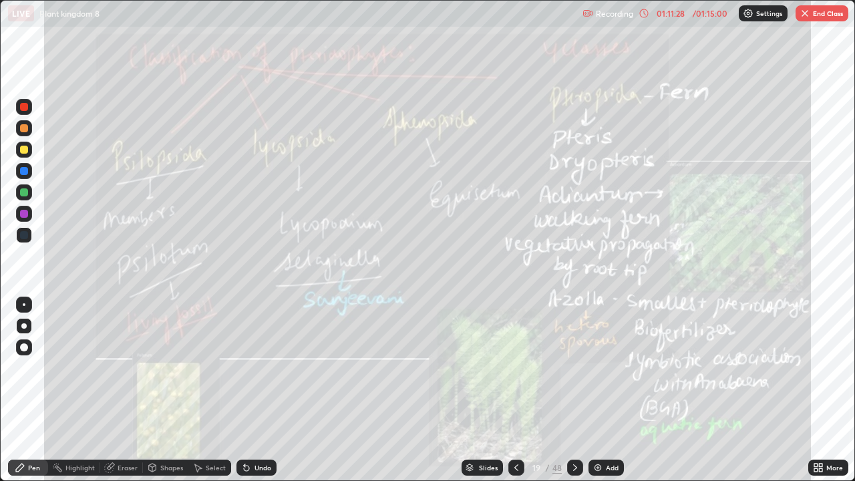
click at [515, 390] on icon at bounding box center [516, 467] width 11 height 11
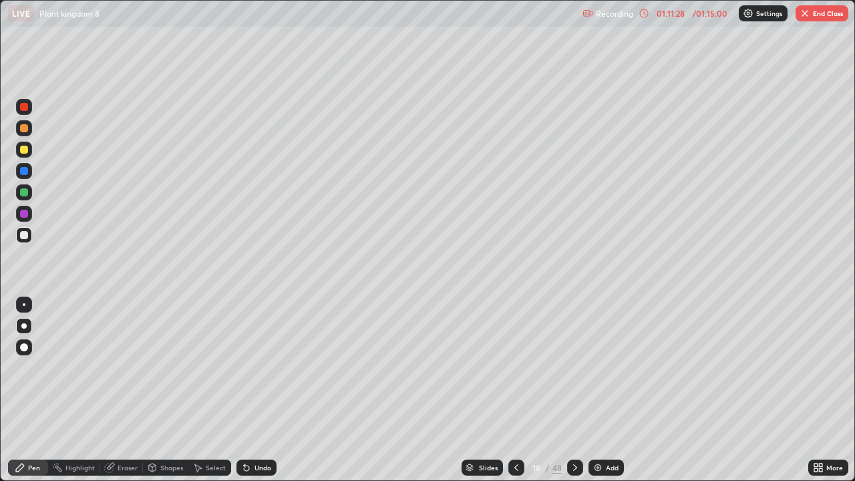
click at [515, 390] on icon at bounding box center [516, 467] width 11 height 11
click at [517, 390] on icon at bounding box center [516, 467] width 11 height 11
click at [521, 390] on div at bounding box center [516, 468] width 16 height 16
click at [573, 390] on icon at bounding box center [575, 467] width 11 height 11
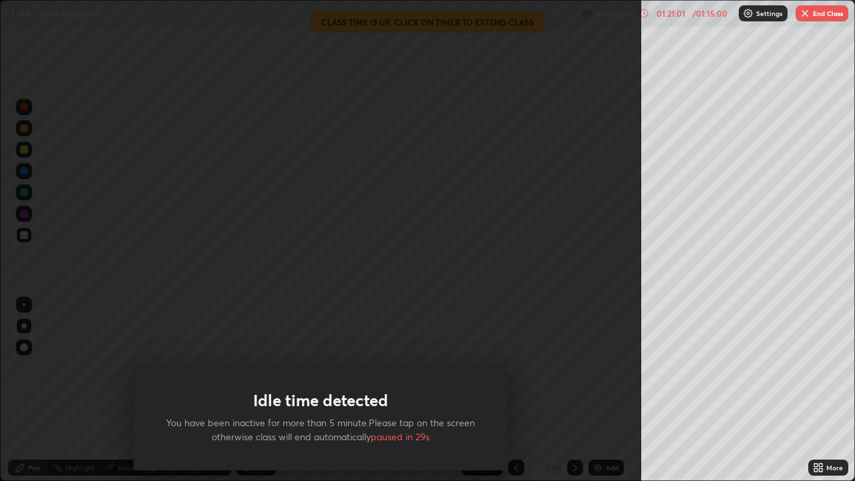
click at [814, 13] on button "End Class" at bounding box center [822, 13] width 53 height 16
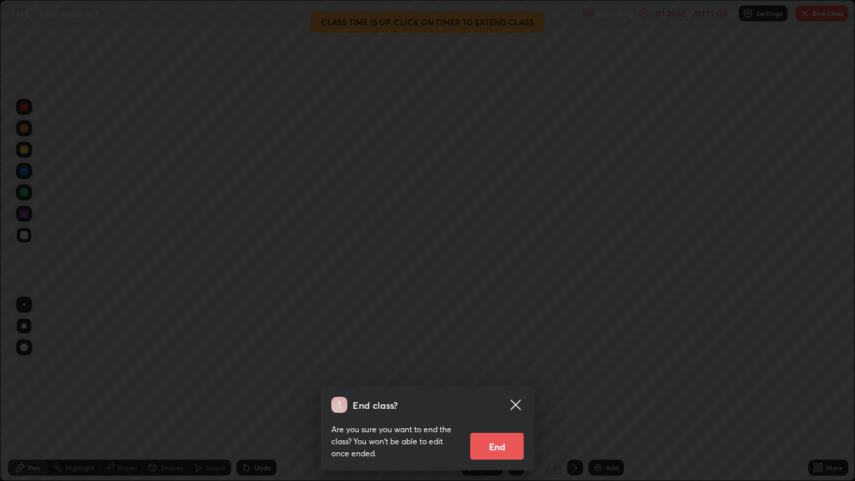
click at [492, 390] on button "End" at bounding box center [496, 446] width 53 height 27
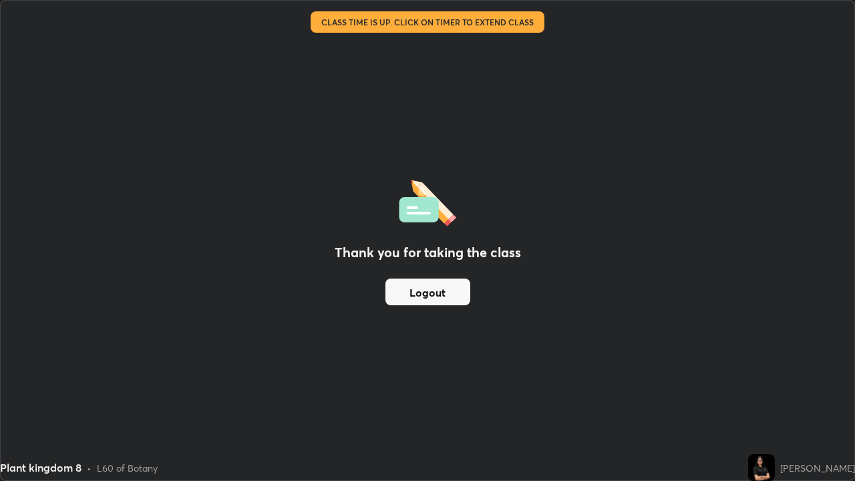
click at [255, 190] on div "Thank you for taking the class Logout" at bounding box center [428, 241] width 854 height 480
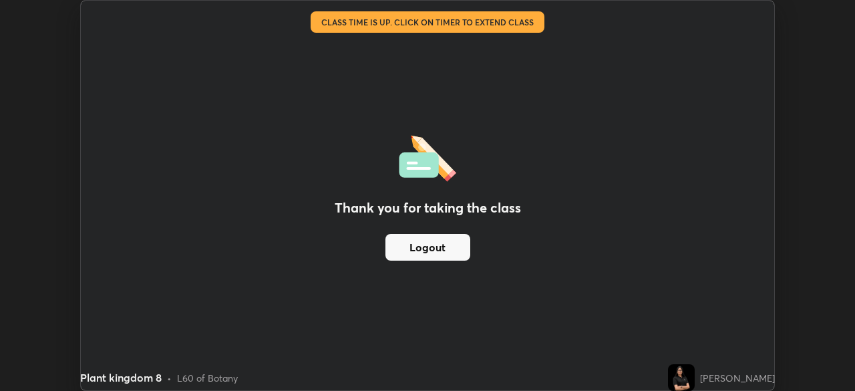
scroll to position [66411, 65947]
